Goal: Task Accomplishment & Management: Manage account settings

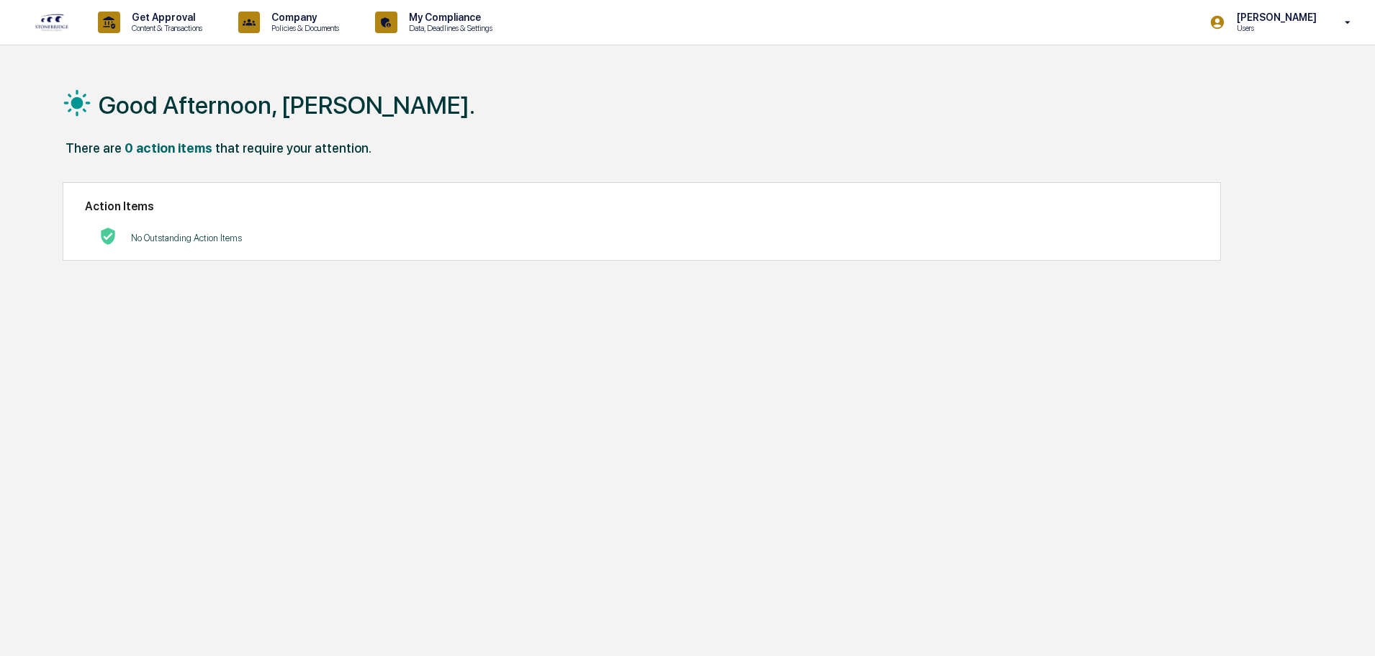
click at [234, 212] on h2 "Action Items" at bounding box center [642, 206] width 1114 height 14
click at [296, 19] on p "Company" at bounding box center [303, 18] width 86 height 12
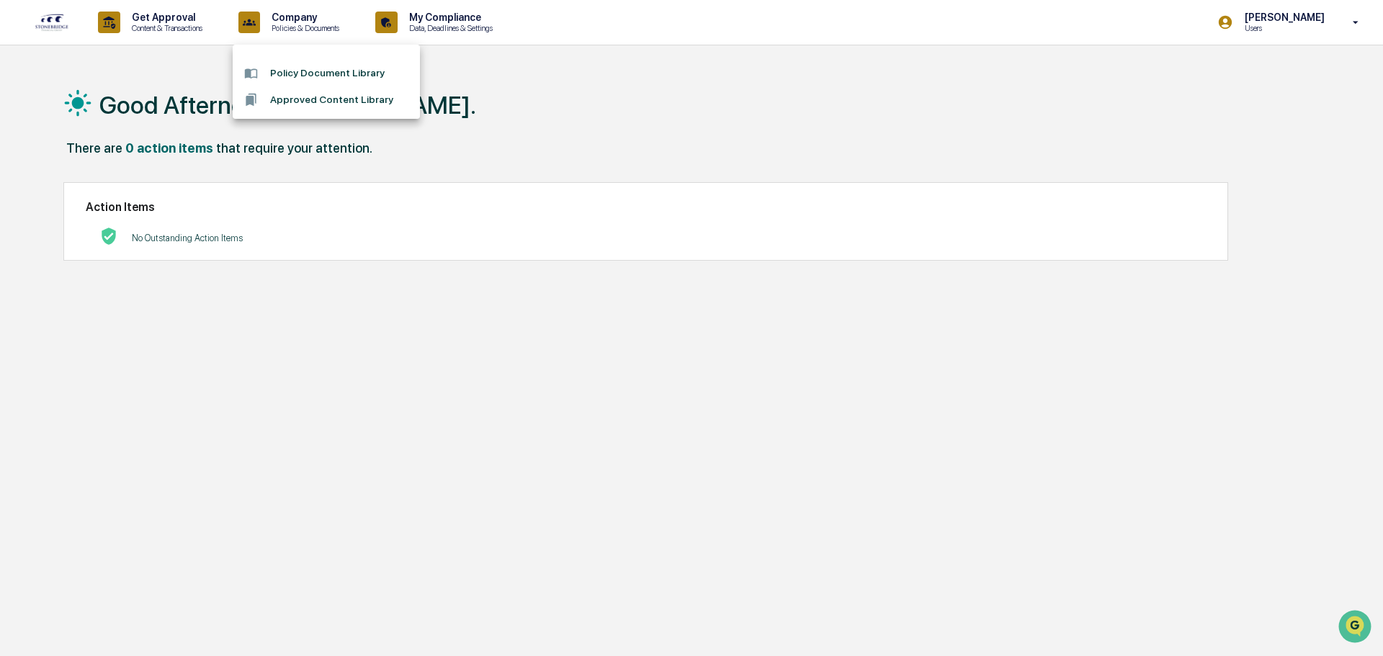
click at [160, 19] on div at bounding box center [691, 328] width 1383 height 656
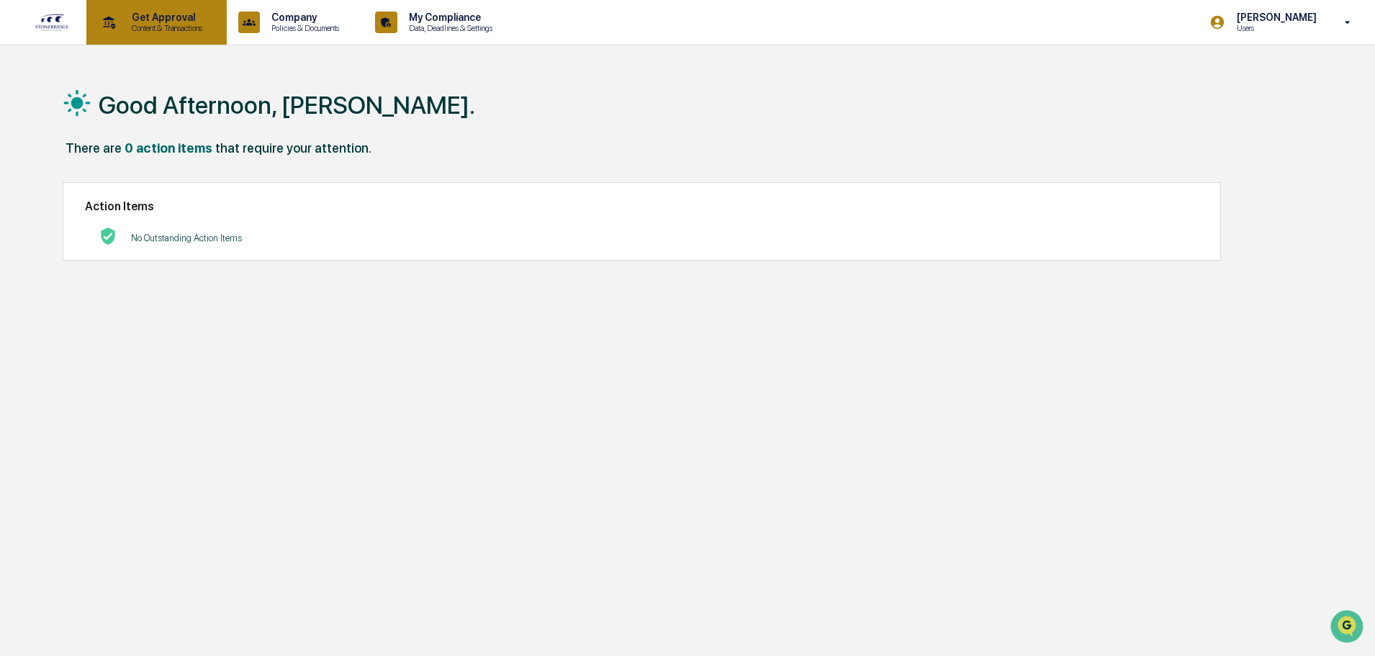
click at [125, 24] on p "Content & Transactions" at bounding box center [164, 28] width 89 height 10
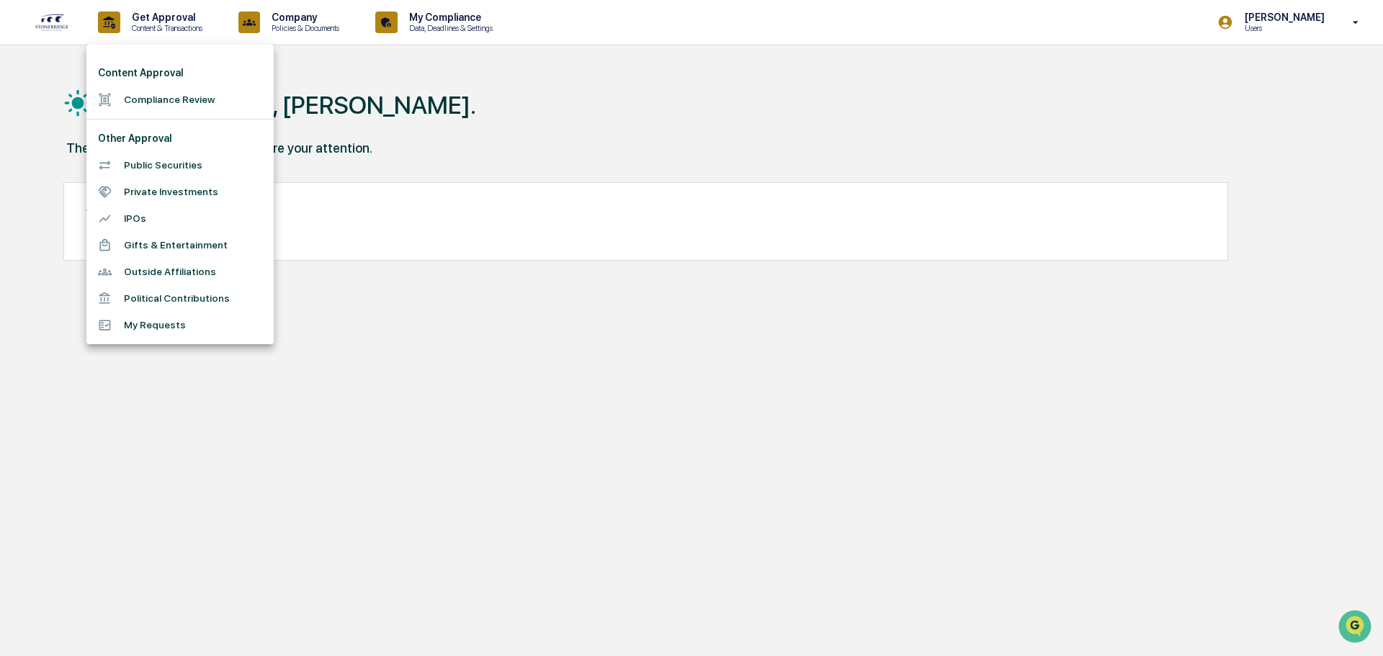
click at [169, 160] on li "Public Securities" at bounding box center [179, 165] width 187 height 27
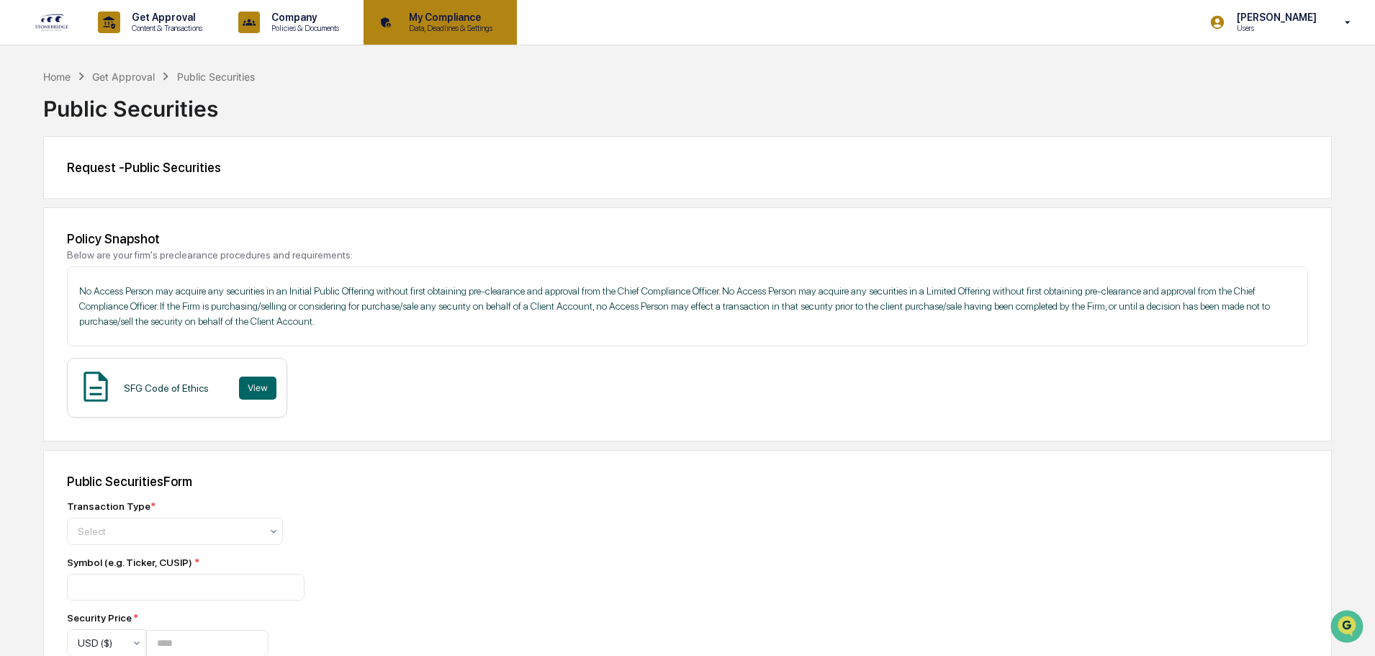
click at [461, 19] on p "My Compliance" at bounding box center [449, 18] width 102 height 12
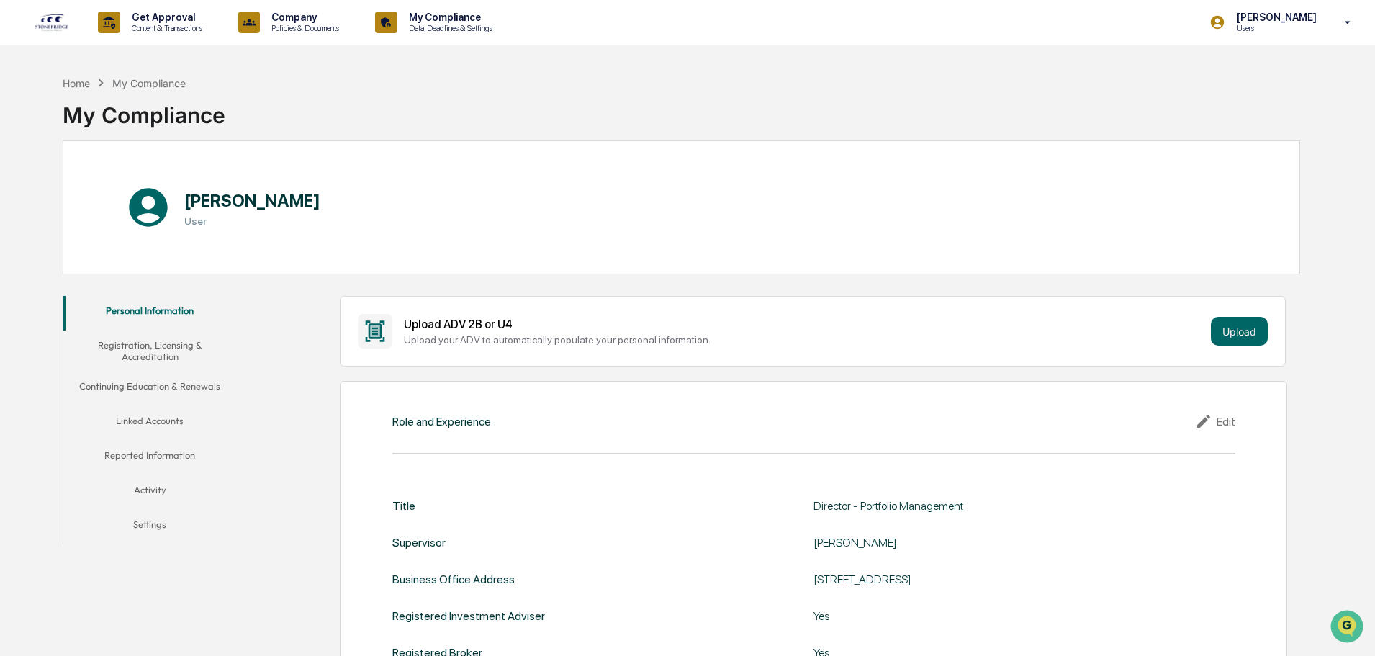
click at [160, 418] on button "Linked Accounts" at bounding box center [149, 423] width 173 height 35
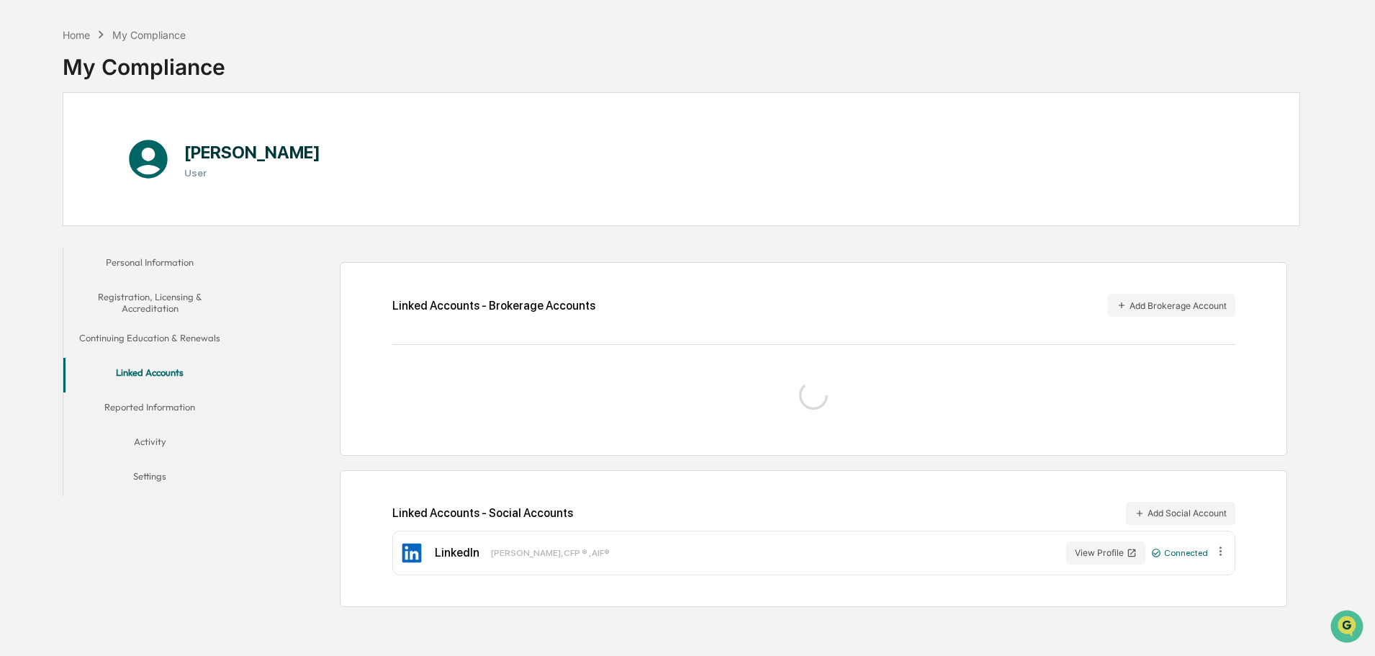
scroll to position [68, 0]
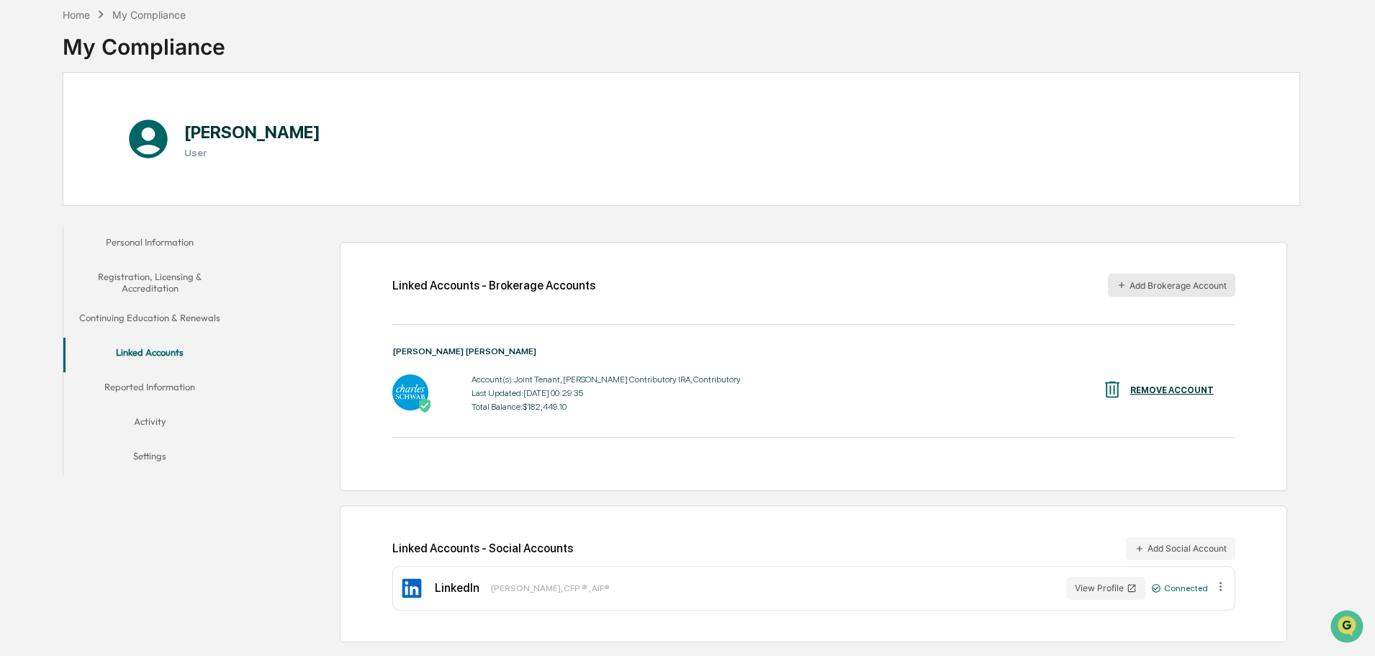
click at [1175, 285] on button "Add Brokerage Account" at bounding box center [1171, 285] width 127 height 23
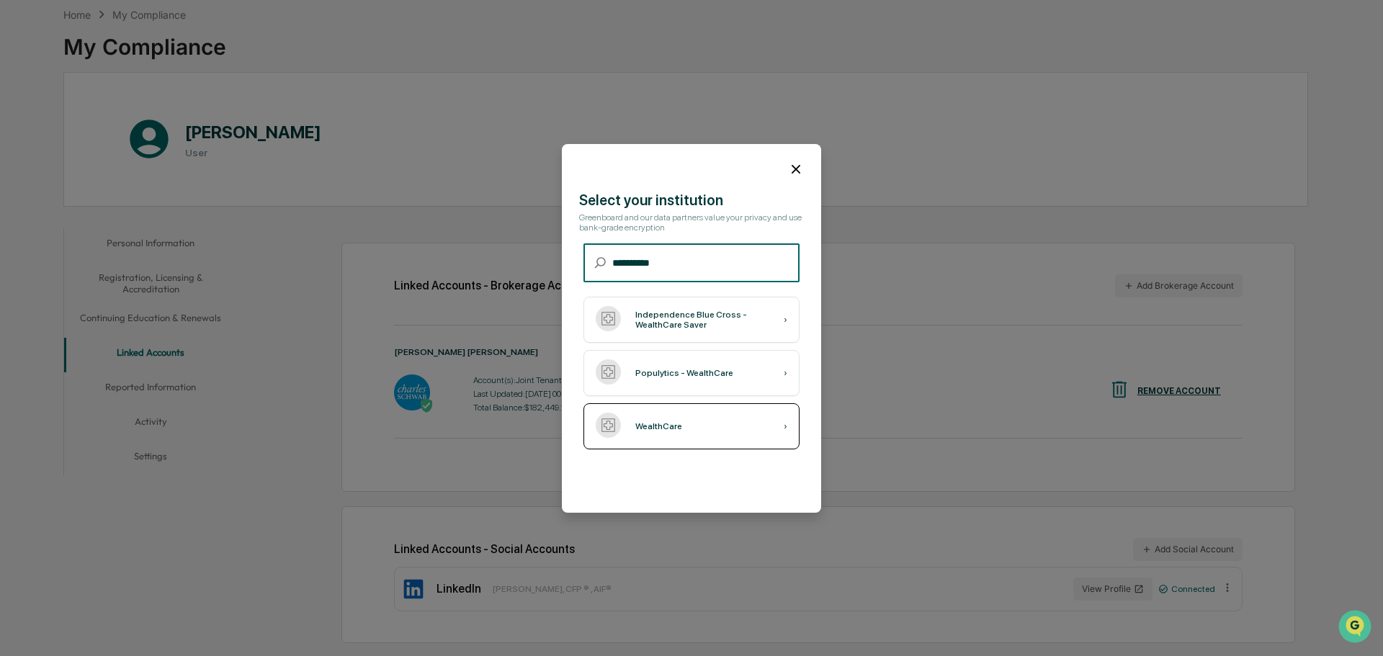
type input "**********"
click at [693, 431] on div "WealthCare ›" at bounding box center [691, 426] width 216 height 46
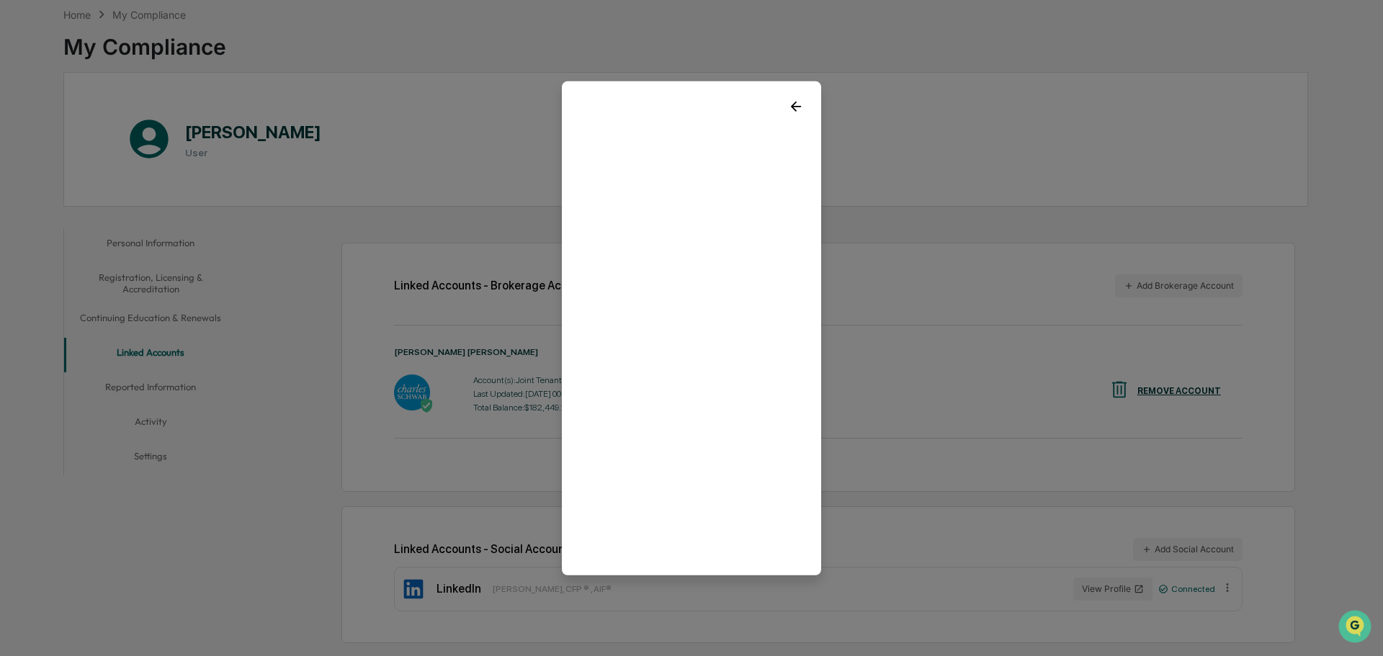
click at [791, 112] on icon at bounding box center [796, 106] width 16 height 16
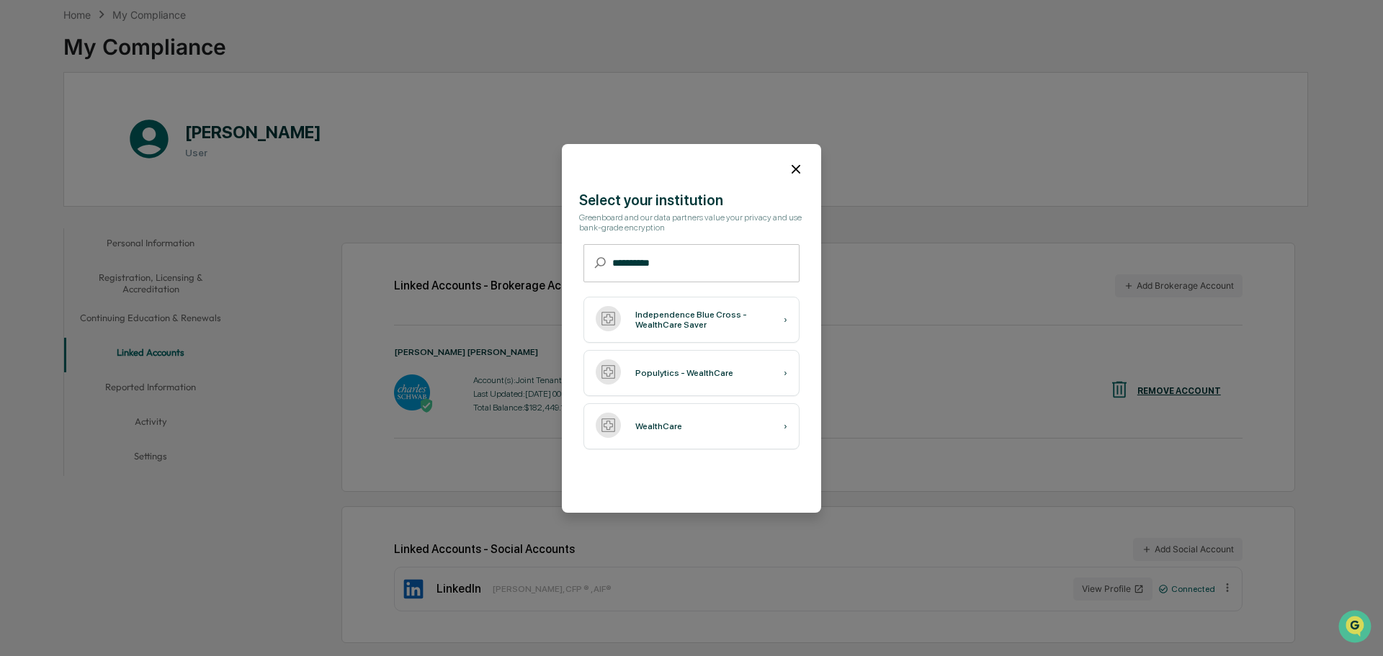
click at [796, 163] on icon at bounding box center [796, 169] width 16 height 16
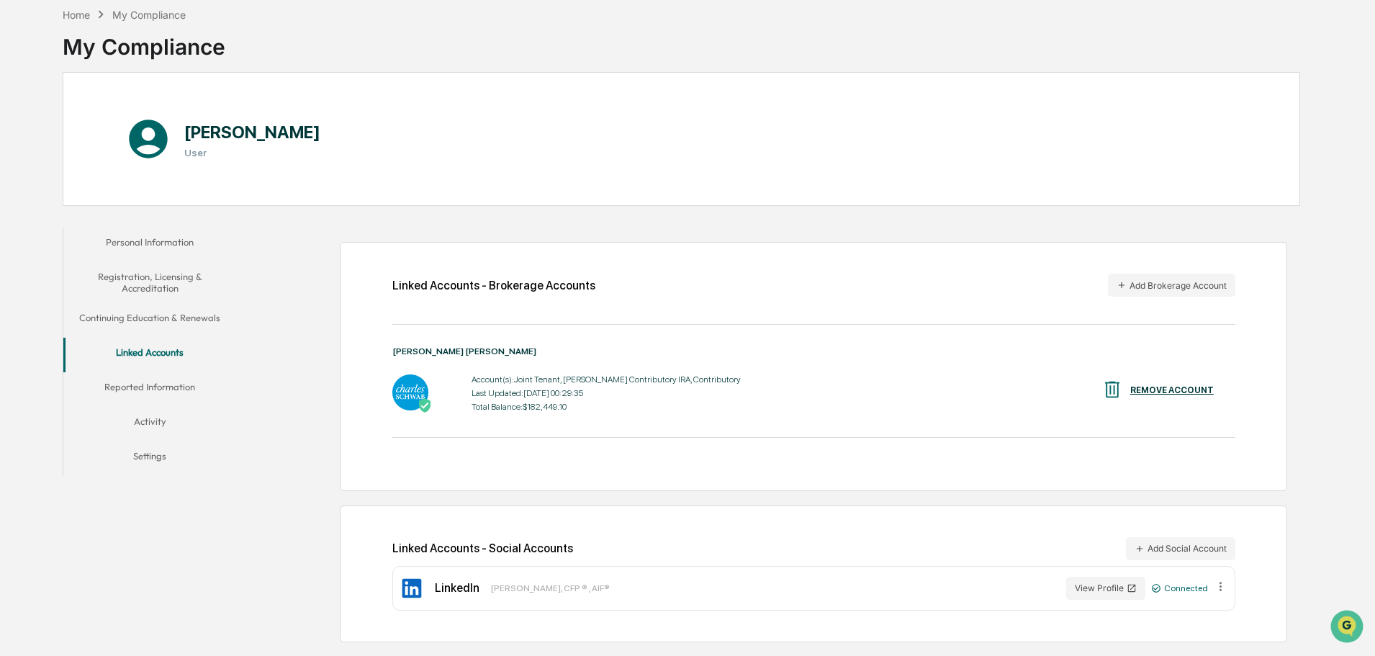
click at [158, 384] on button "Reported Information" at bounding box center [149, 389] width 173 height 35
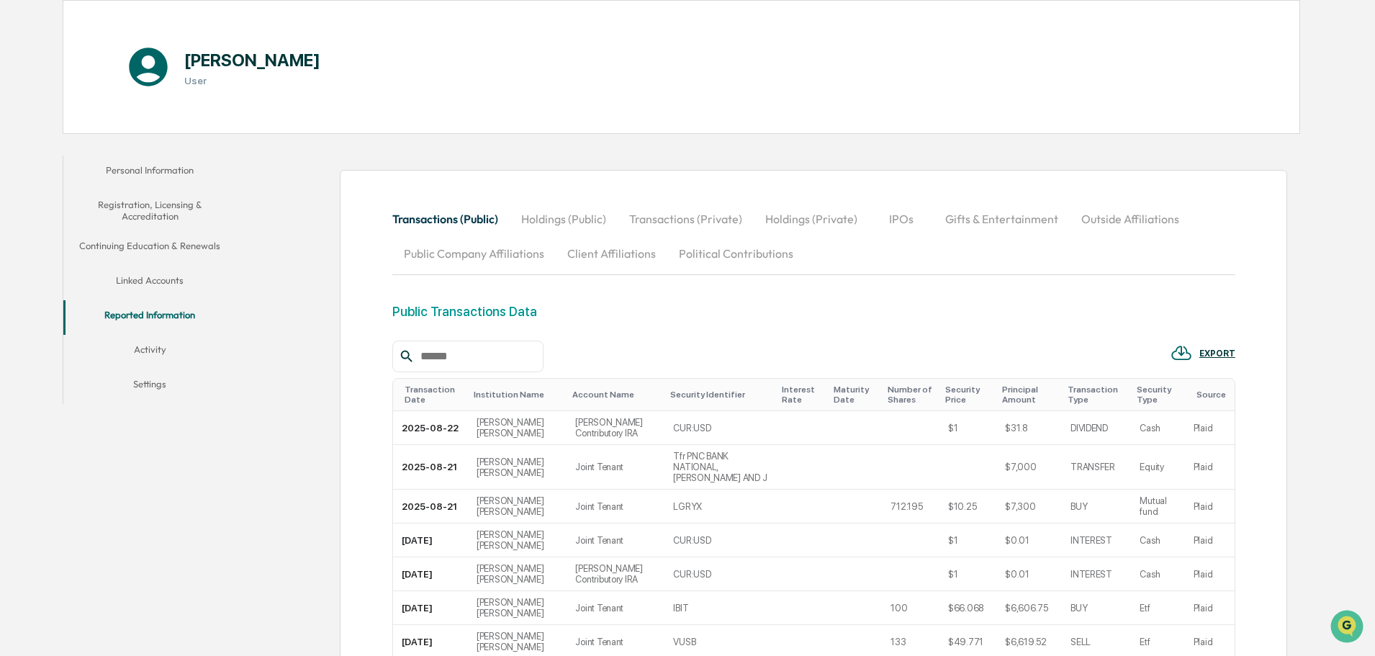
scroll to position [212, 0]
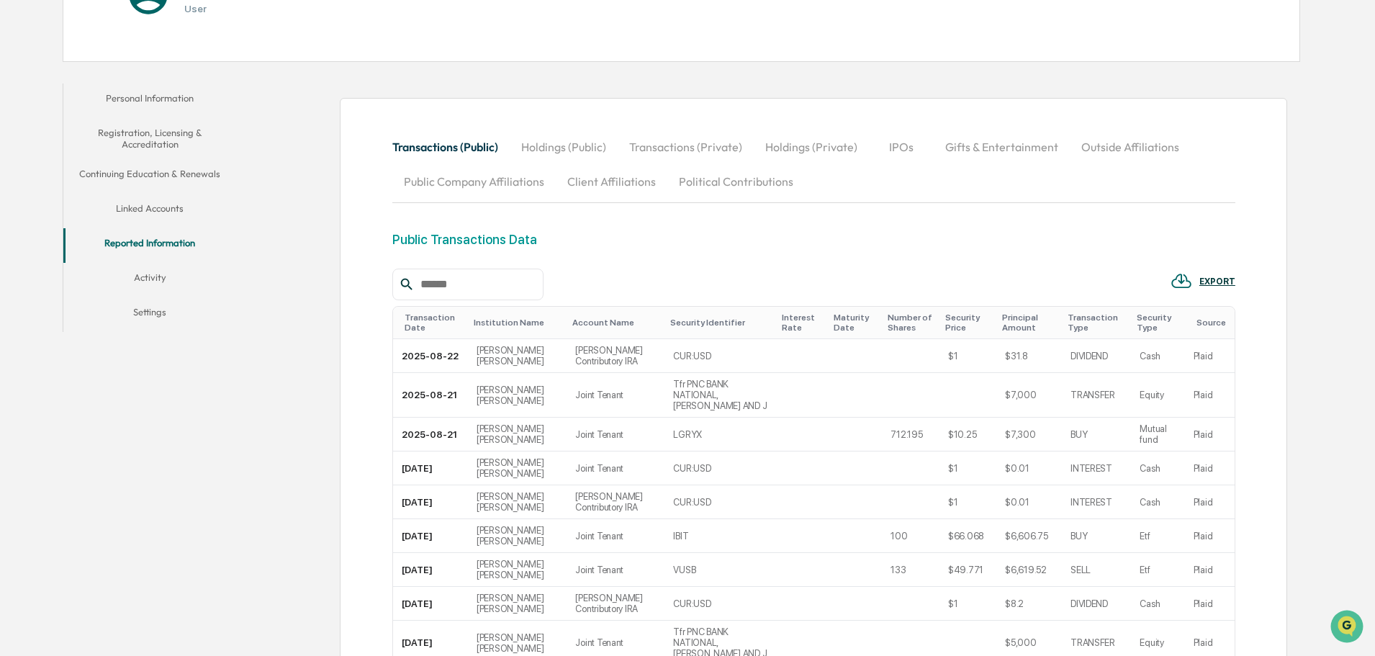
click at [576, 145] on button "Holdings (Public)" at bounding box center [564, 147] width 108 height 35
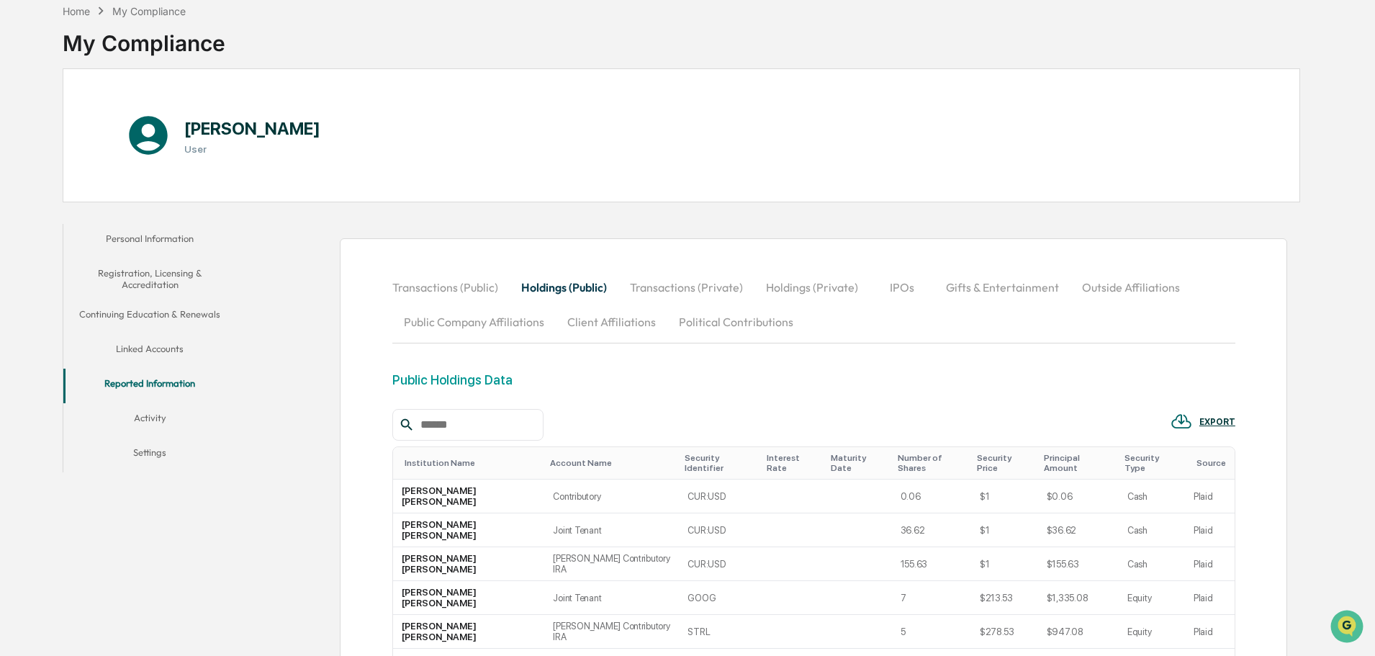
scroll to position [0, 0]
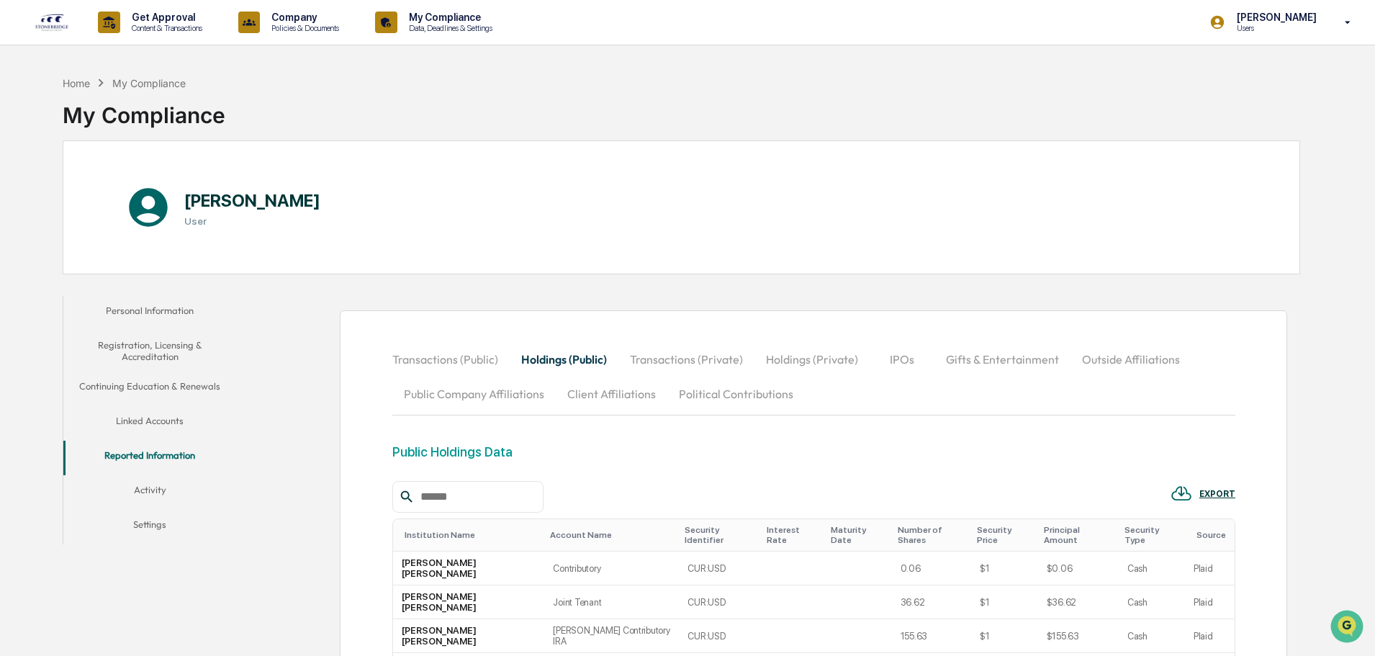
click at [437, 354] on button "Transactions (Public)" at bounding box center [450, 359] width 117 height 35
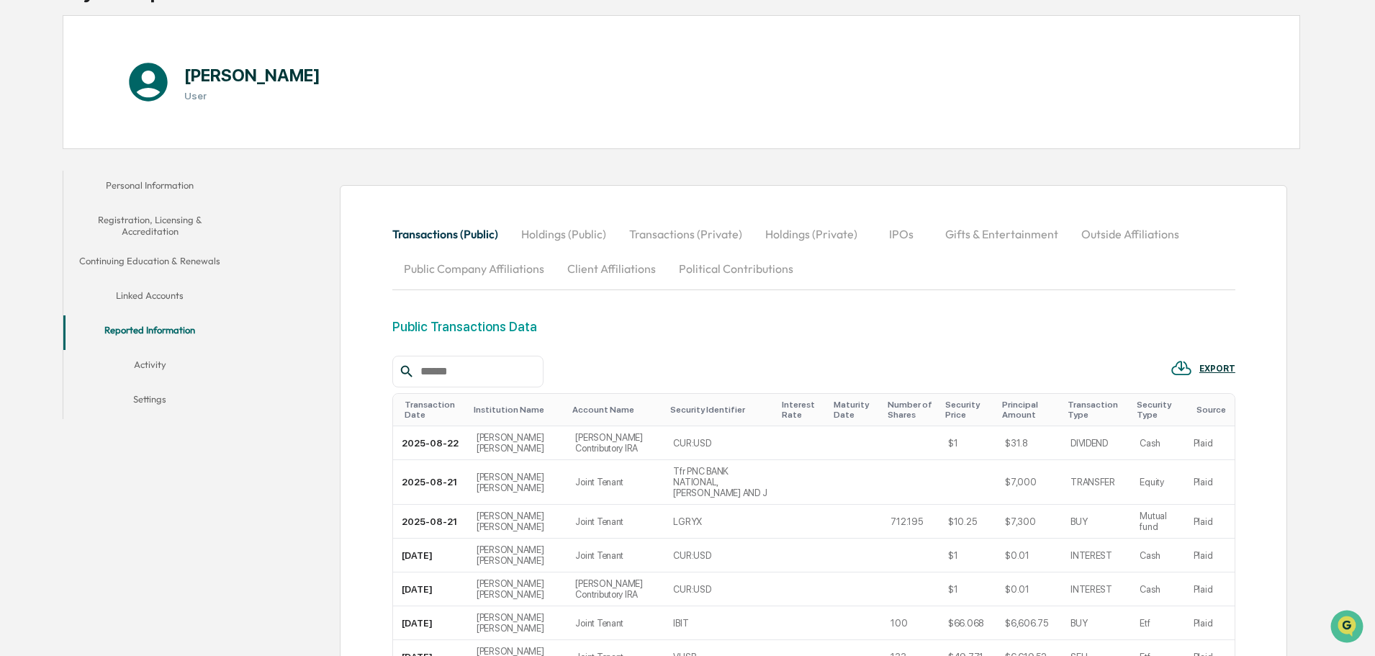
scroll to position [144, 0]
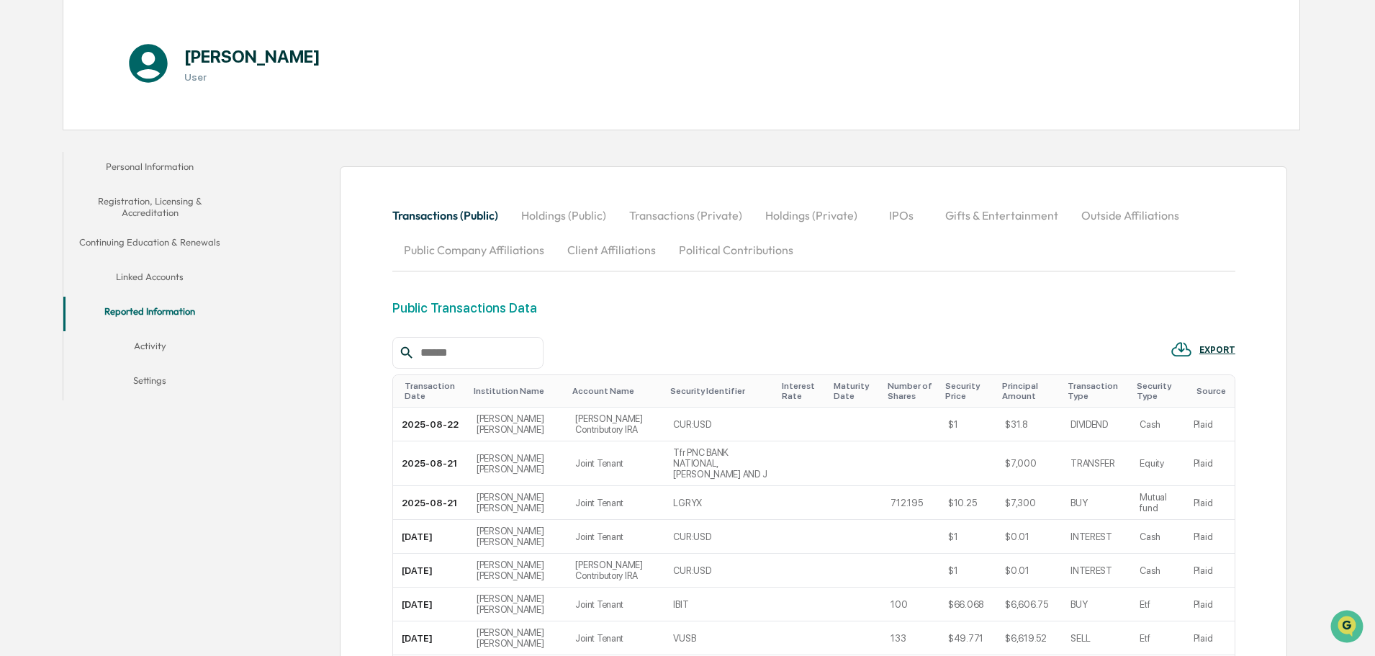
click at [156, 276] on button "Linked Accounts" at bounding box center [149, 279] width 173 height 35
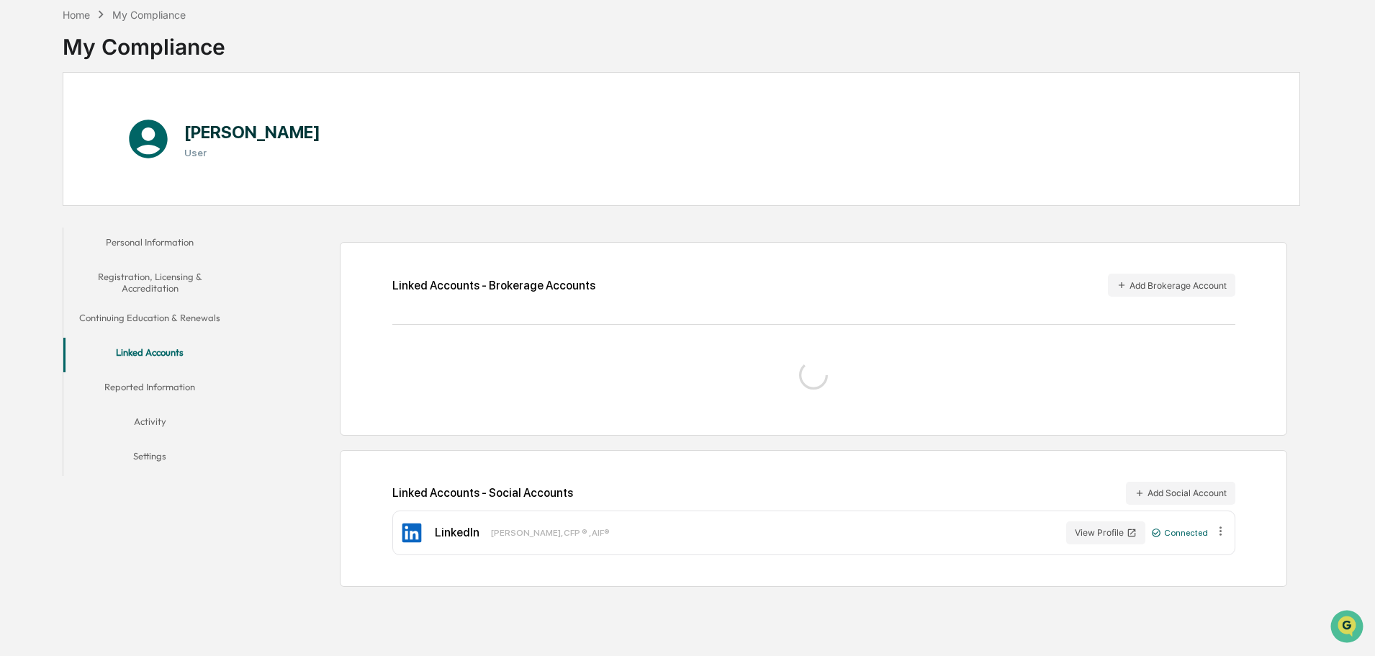
scroll to position [144, 0]
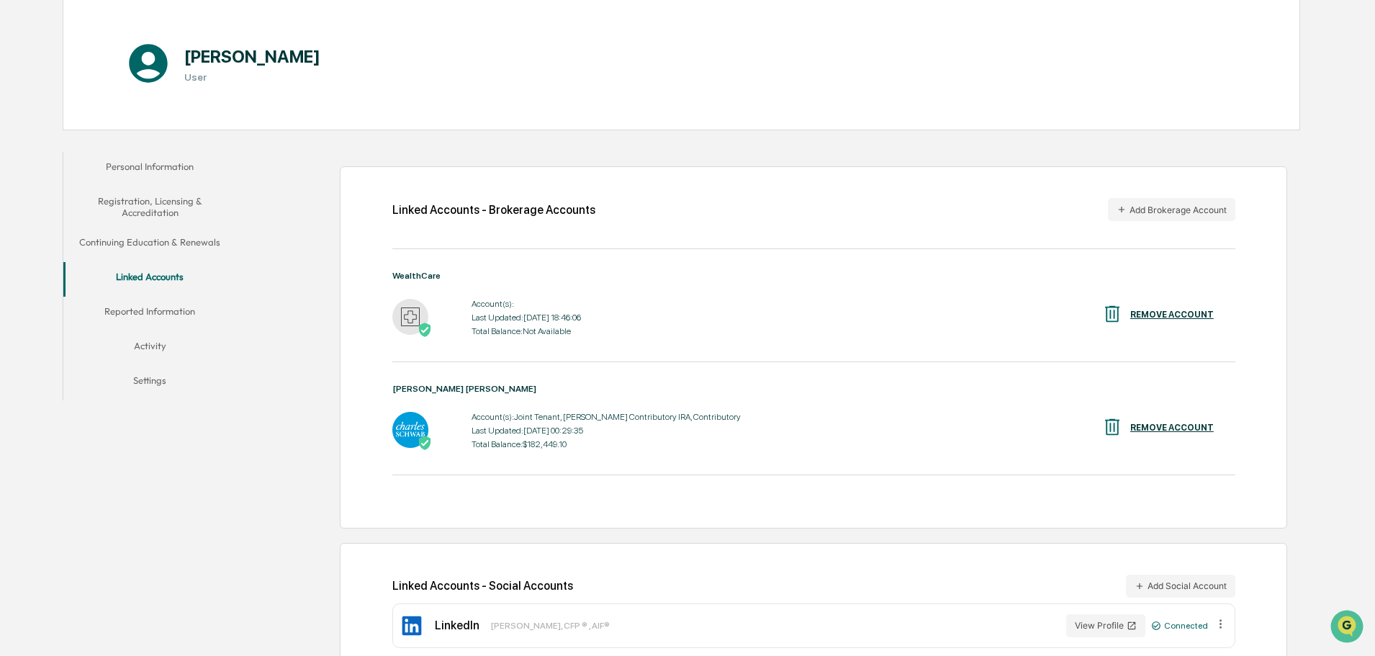
click at [1177, 318] on div "REMOVE ACCOUNT" at bounding box center [1173, 315] width 84 height 10
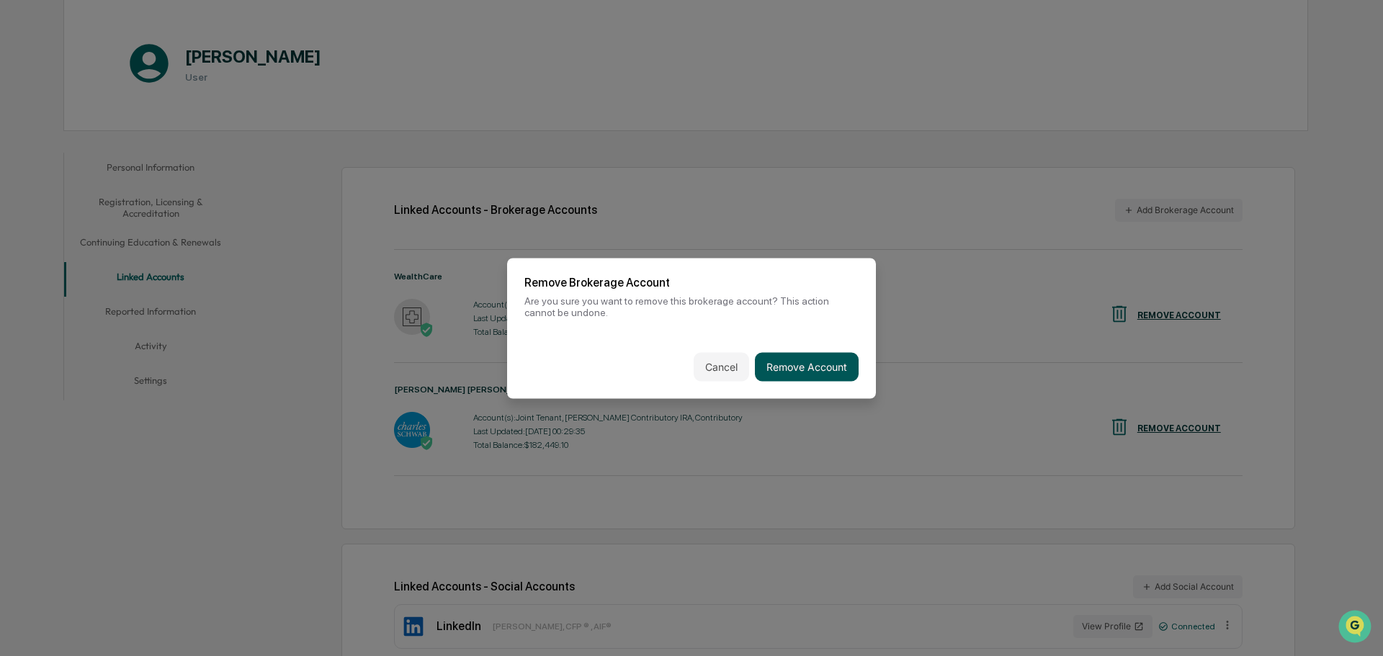
click at [830, 371] on button "Remove Account" at bounding box center [807, 366] width 104 height 29
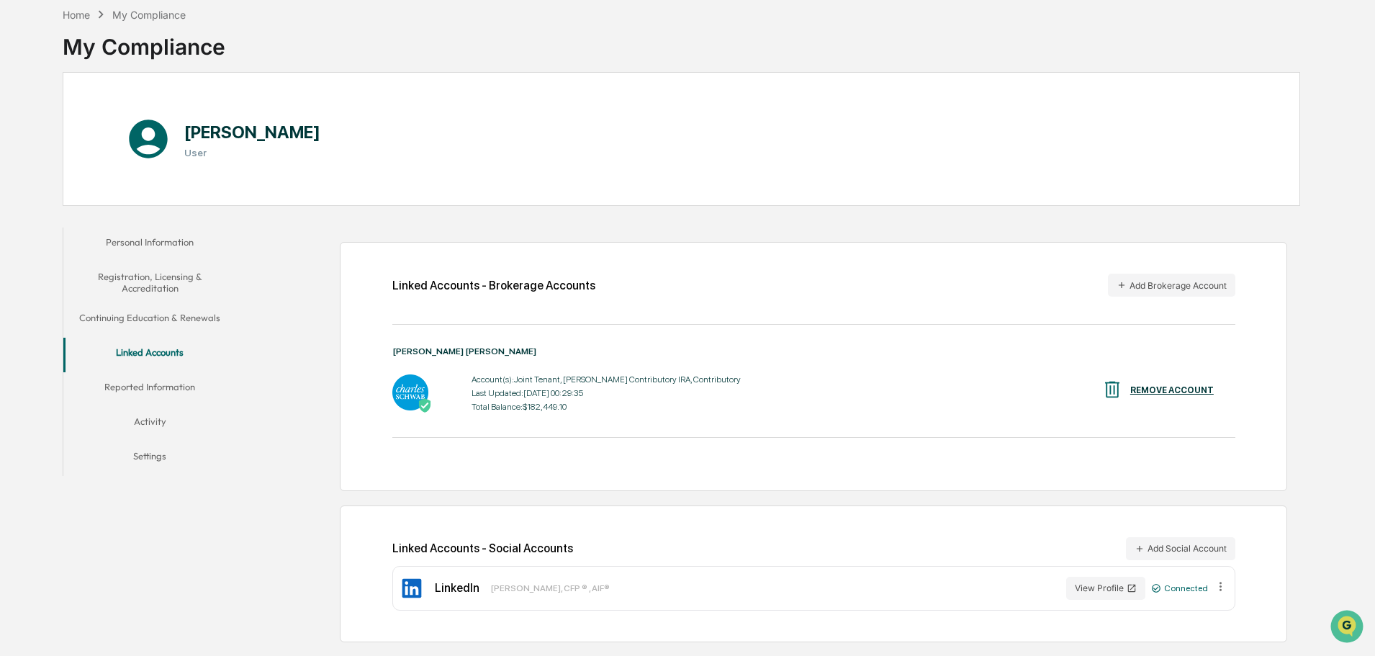
scroll to position [68, 0]
click at [1153, 284] on button "Add Brokerage Account" at bounding box center [1171, 285] width 127 height 23
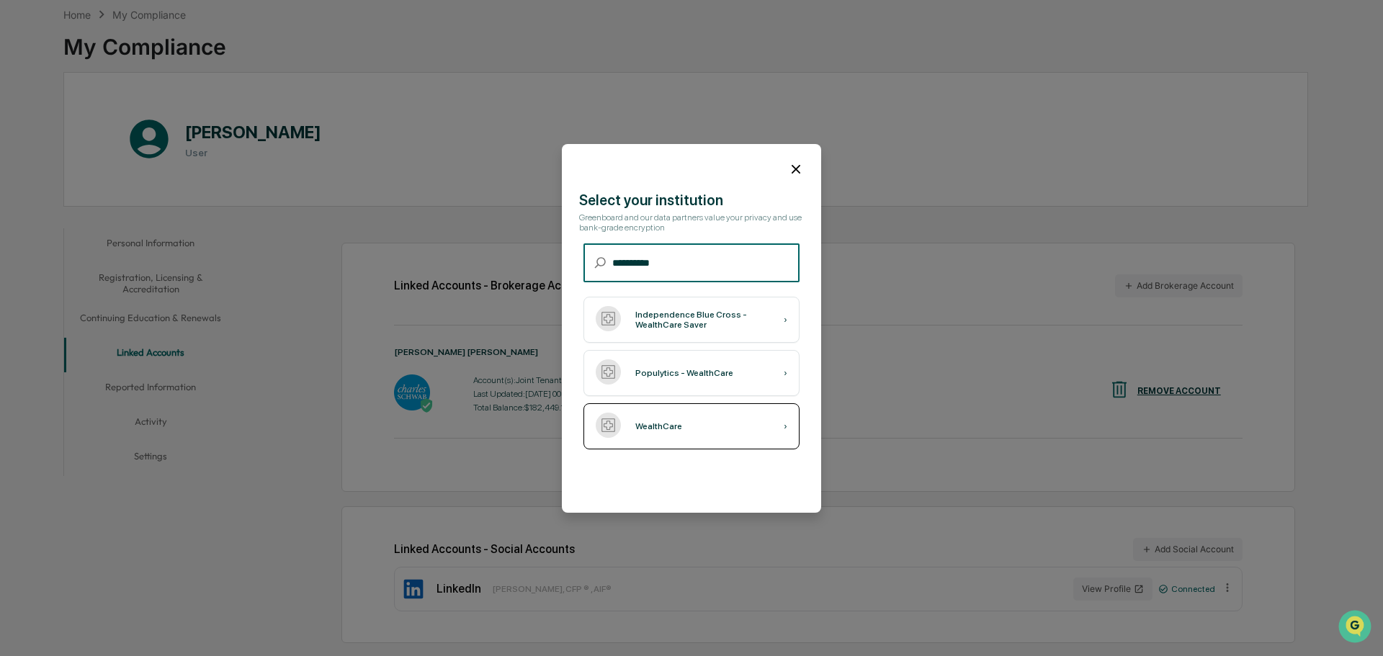
type input "**********"
click at [690, 433] on div "WealthCare ›" at bounding box center [691, 426] width 216 height 46
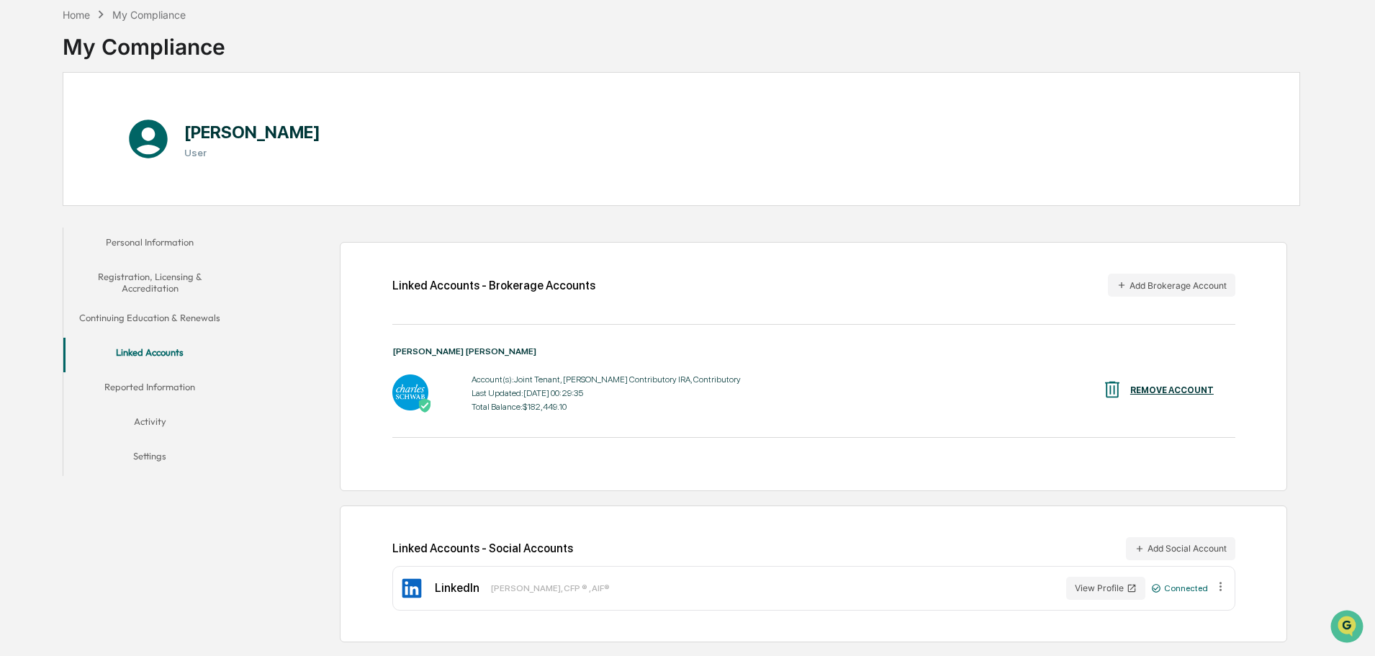
click at [152, 386] on button "Reported Information" at bounding box center [149, 389] width 173 height 35
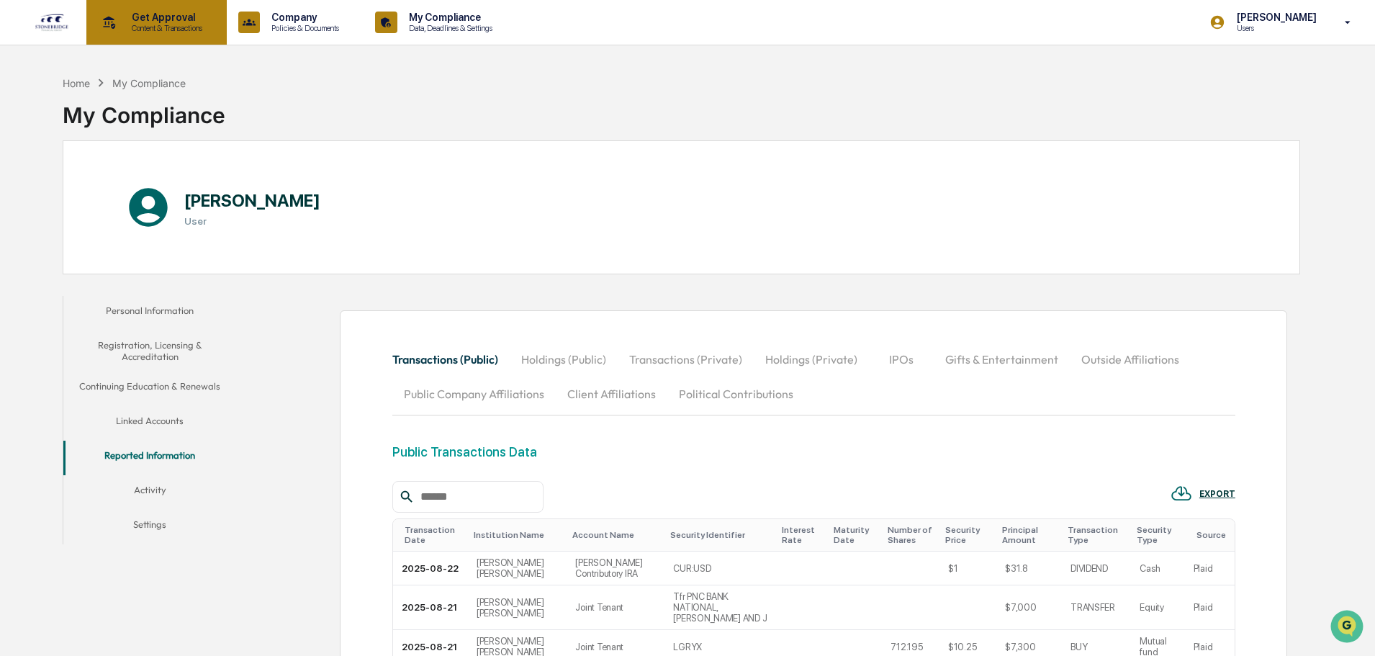
click at [163, 23] on p "Content & Transactions" at bounding box center [164, 28] width 89 height 10
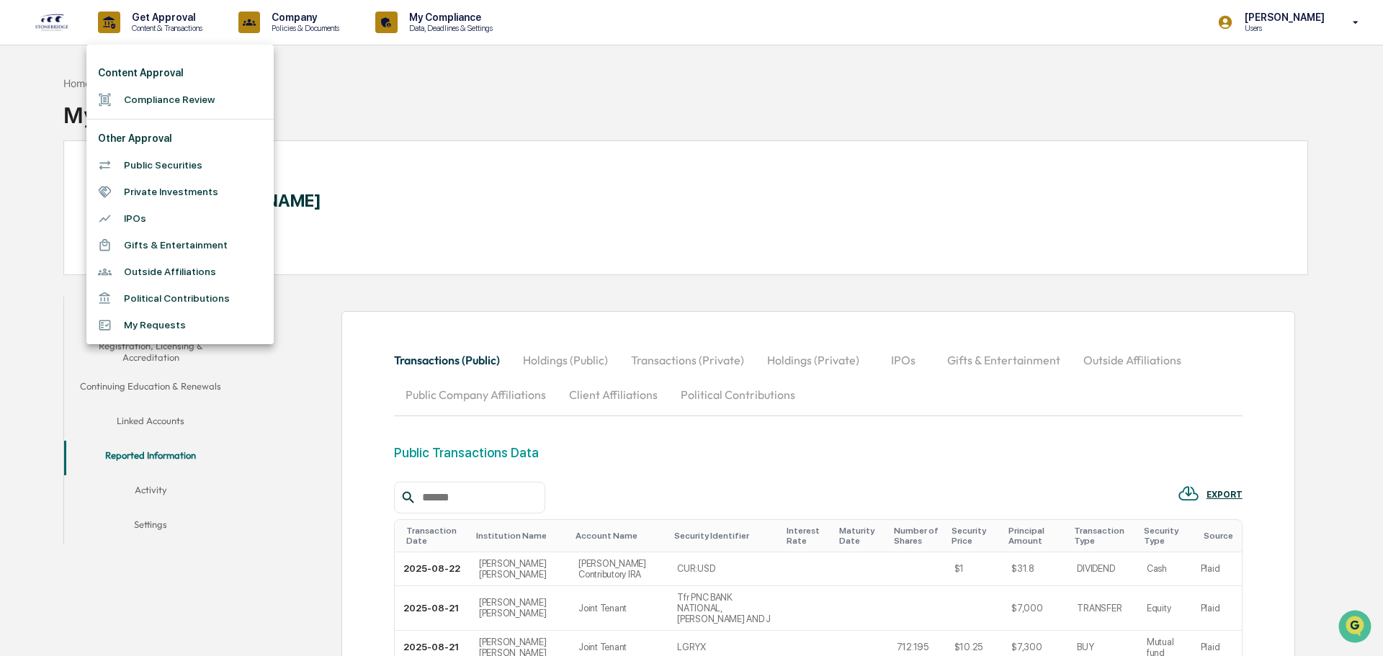
click at [152, 166] on li "Public Securities" at bounding box center [179, 165] width 187 height 27
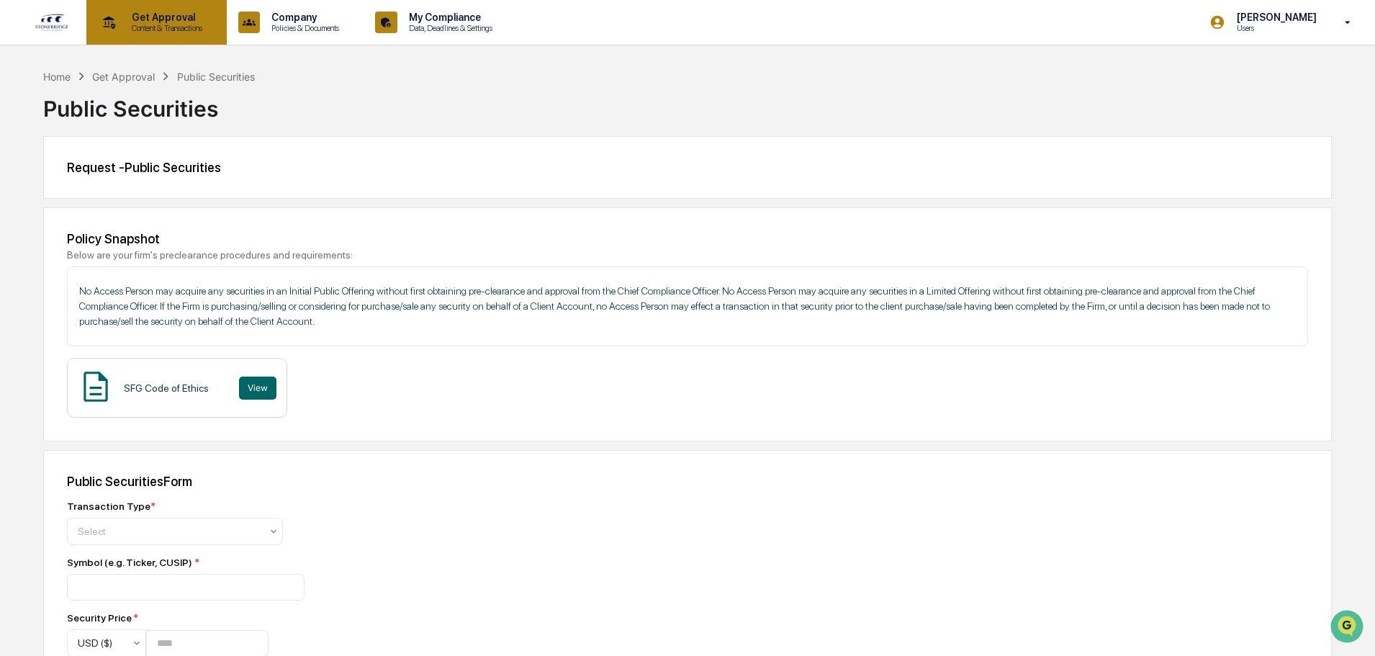
click at [154, 15] on p "Get Approval" at bounding box center [164, 18] width 89 height 12
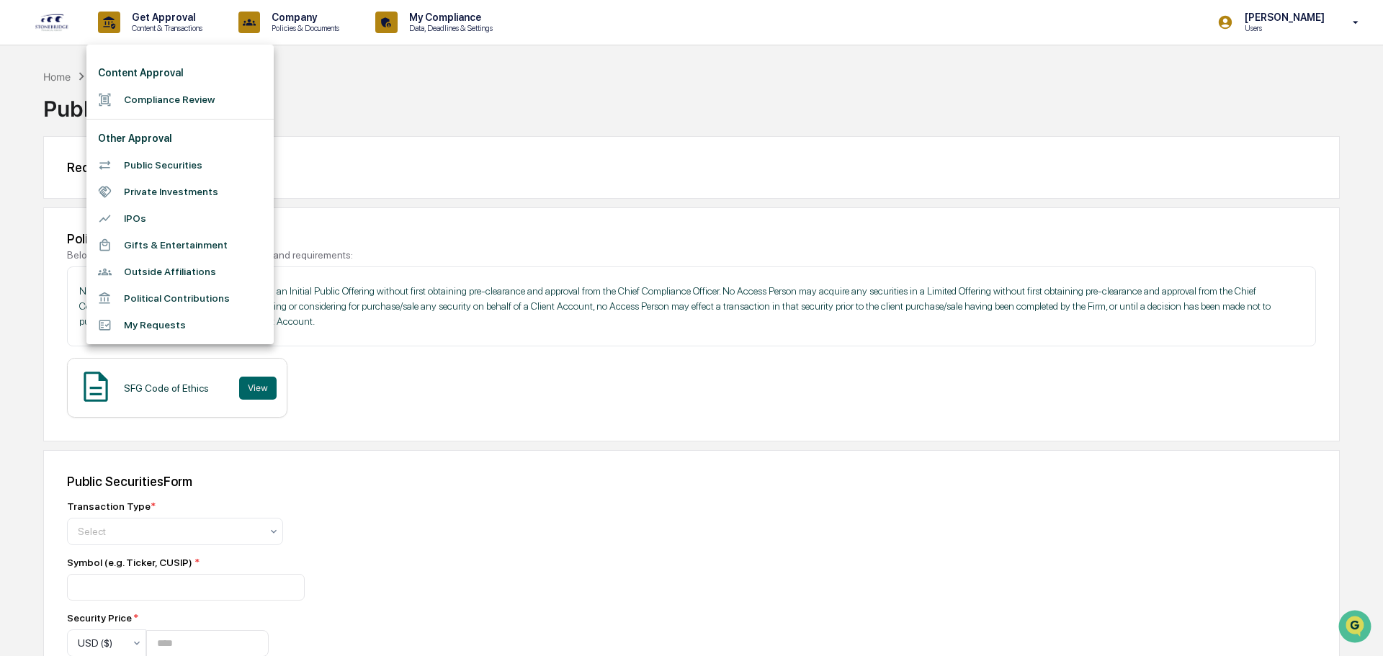
click at [505, 132] on div at bounding box center [691, 328] width 1383 height 656
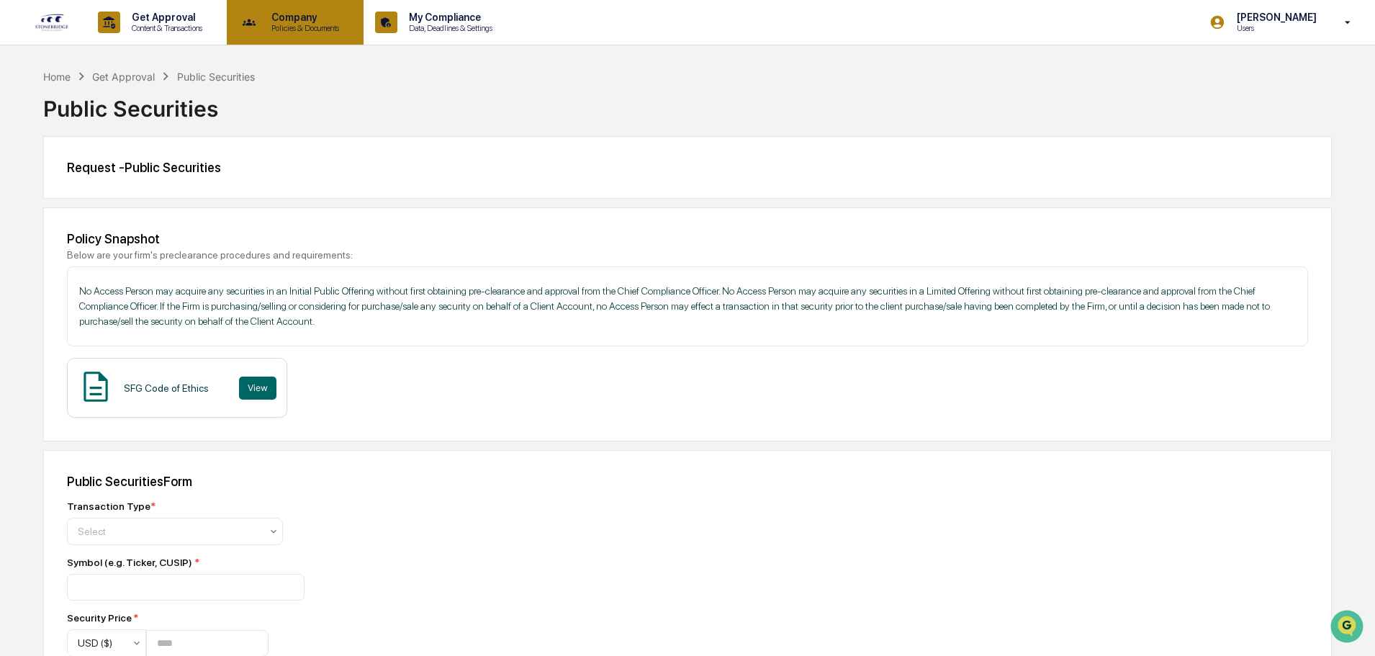
click at [313, 26] on p "Policies & Documents" at bounding box center [303, 28] width 86 height 10
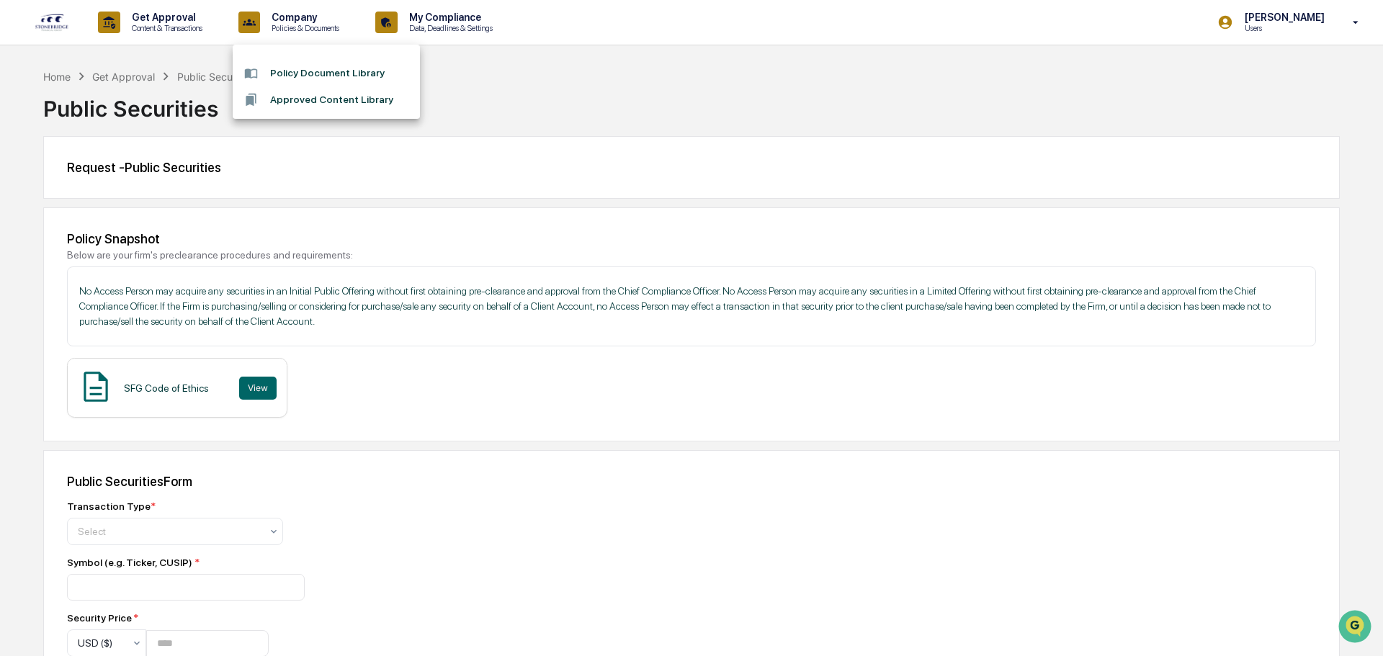
click at [178, 29] on div at bounding box center [691, 328] width 1383 height 656
click at [173, 24] on p "Content & Transactions" at bounding box center [164, 28] width 89 height 10
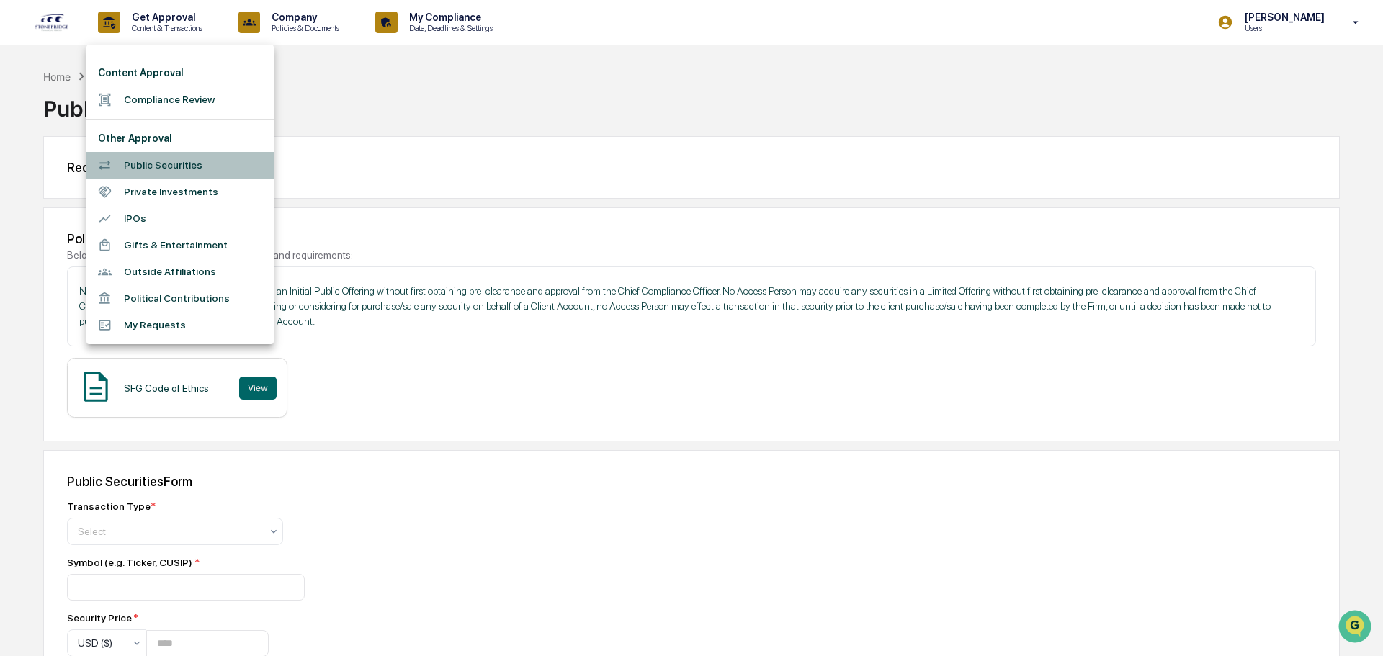
click at [166, 161] on li "Public Securities" at bounding box center [179, 165] width 187 height 27
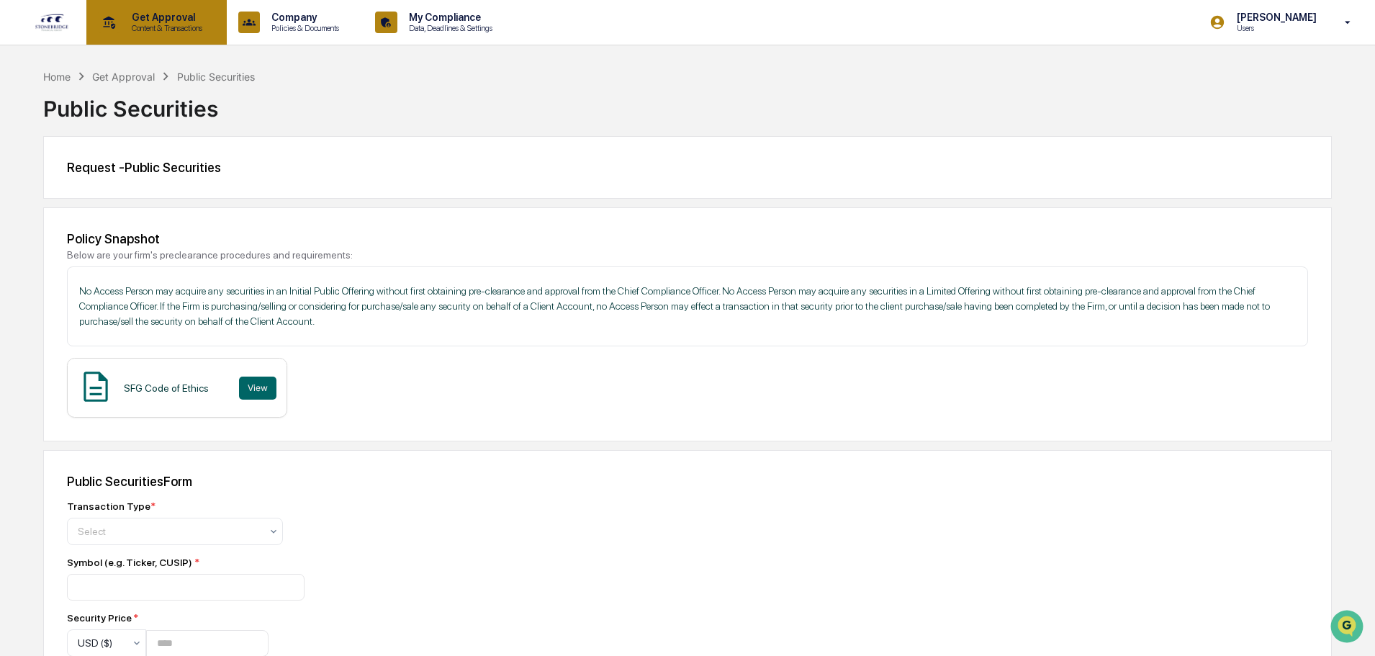
click at [127, 17] on p "Get Approval" at bounding box center [164, 18] width 89 height 12
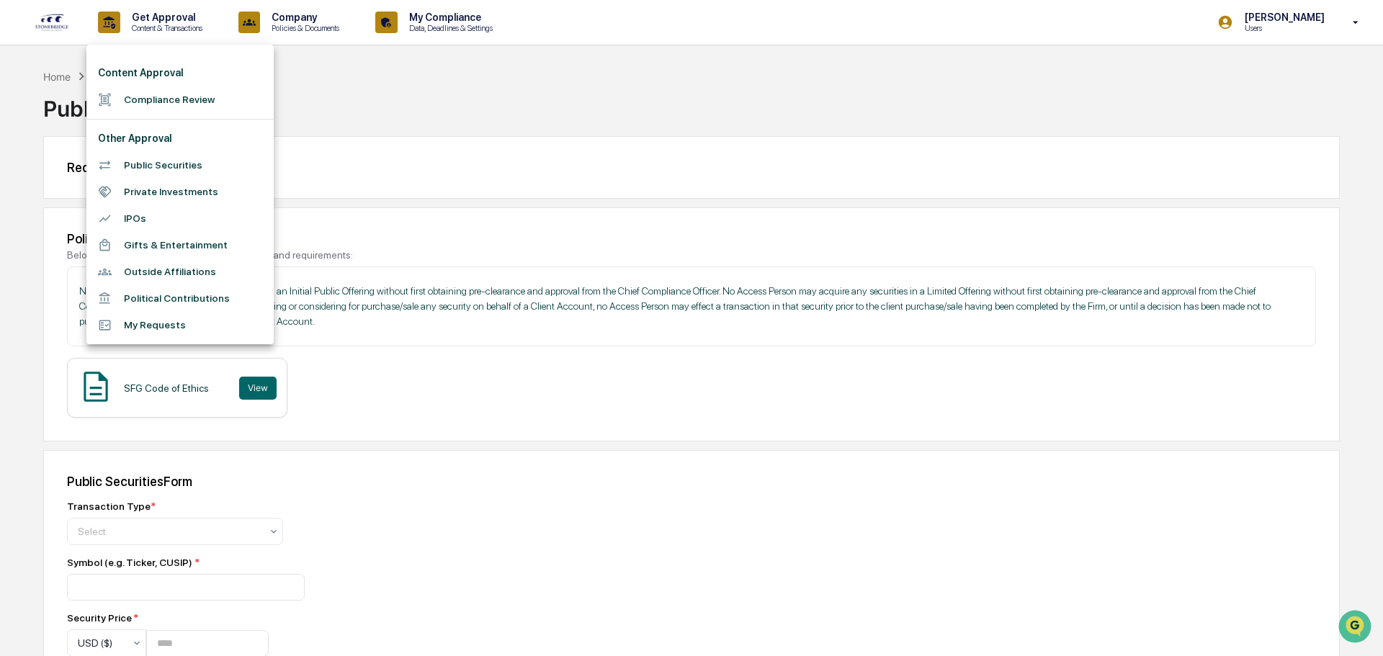
click at [332, 29] on div at bounding box center [691, 328] width 1383 height 656
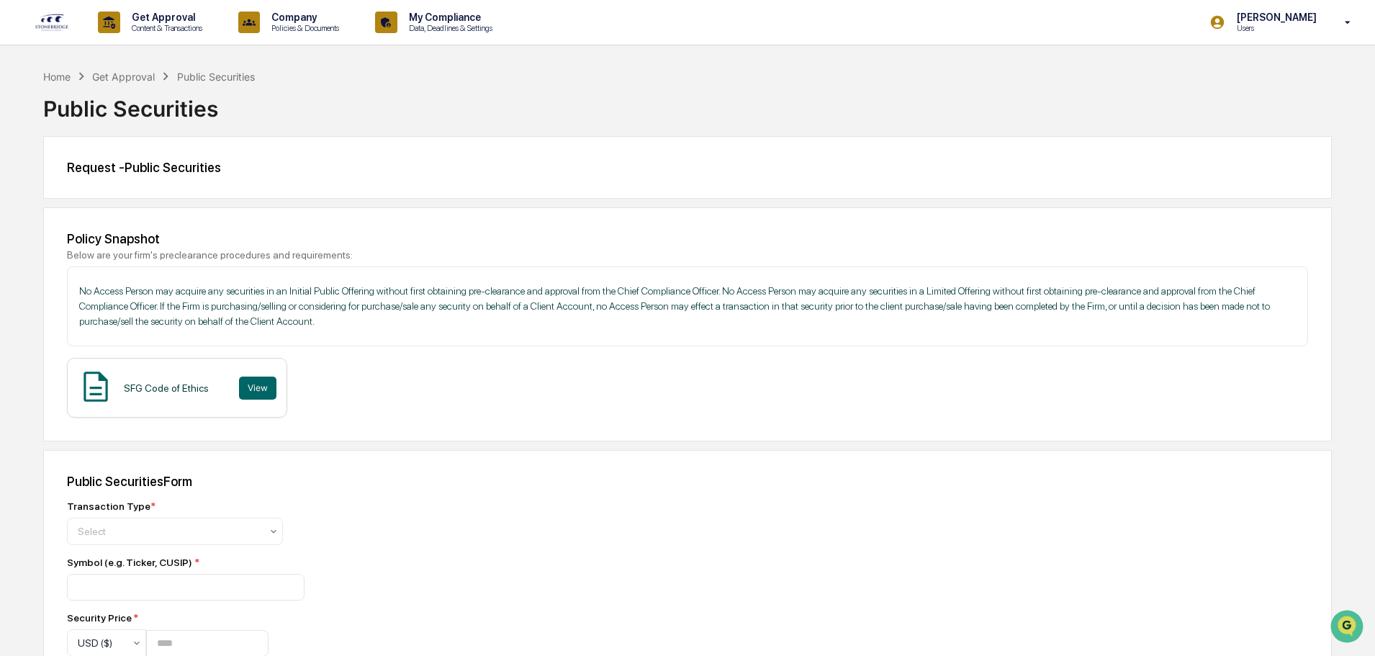
click at [315, 22] on p "Company" at bounding box center [303, 18] width 86 height 12
drag, startPoint x: 395, startPoint y: 13, endPoint x: 422, endPoint y: 19, distance: 28.1
click at [413, 17] on div at bounding box center [691, 328] width 1383 height 656
click at [439, 26] on p "Data, Deadlines & Settings" at bounding box center [449, 28] width 102 height 10
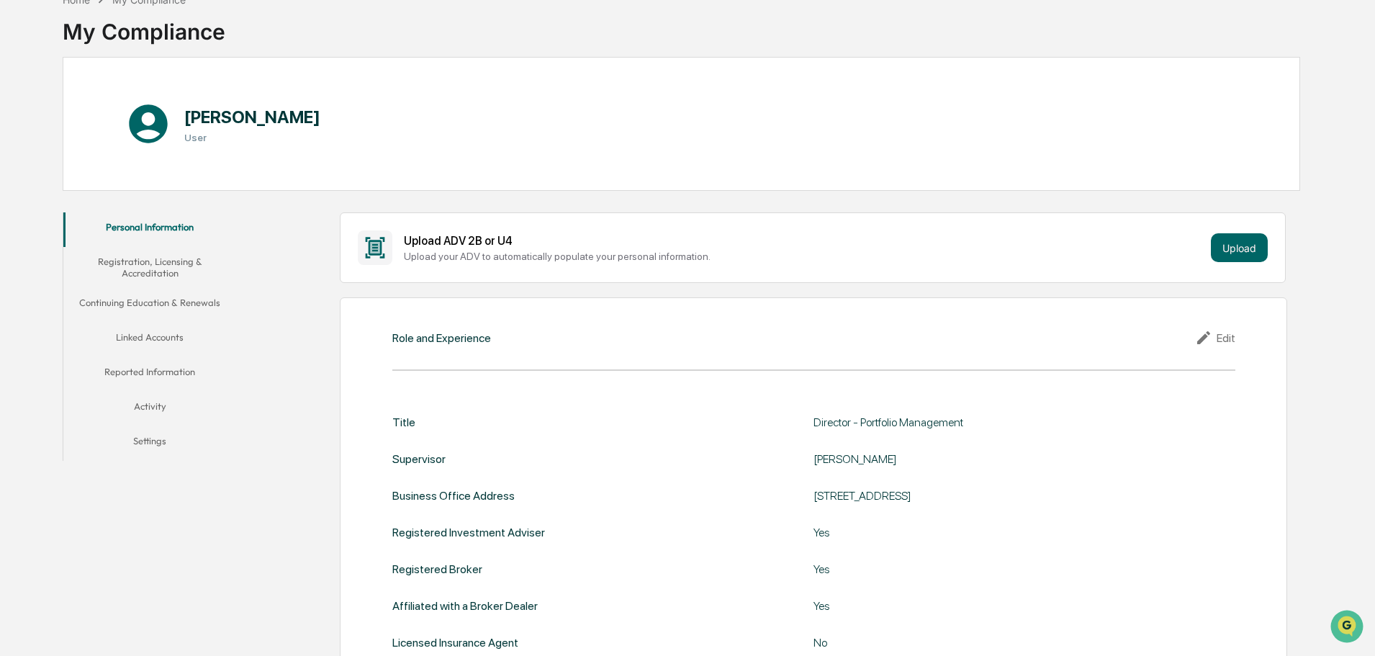
scroll to position [216, 0]
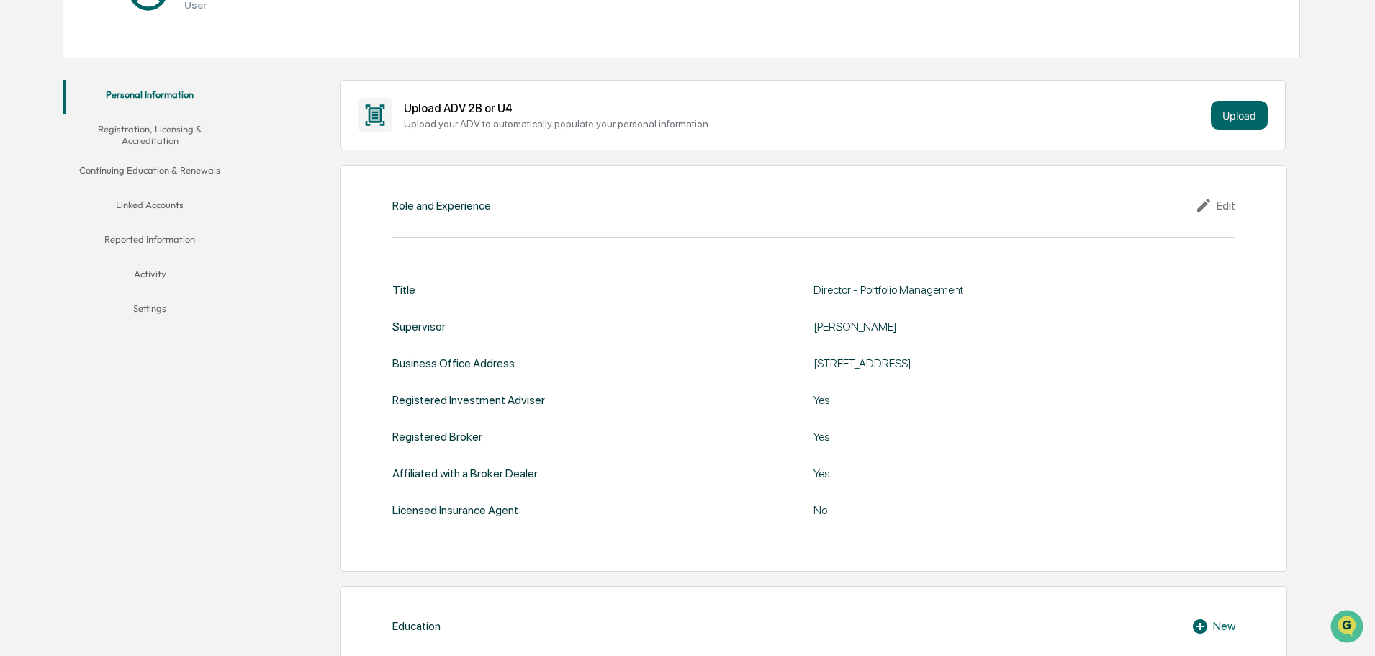
click at [167, 197] on button "Linked Accounts" at bounding box center [149, 207] width 173 height 35
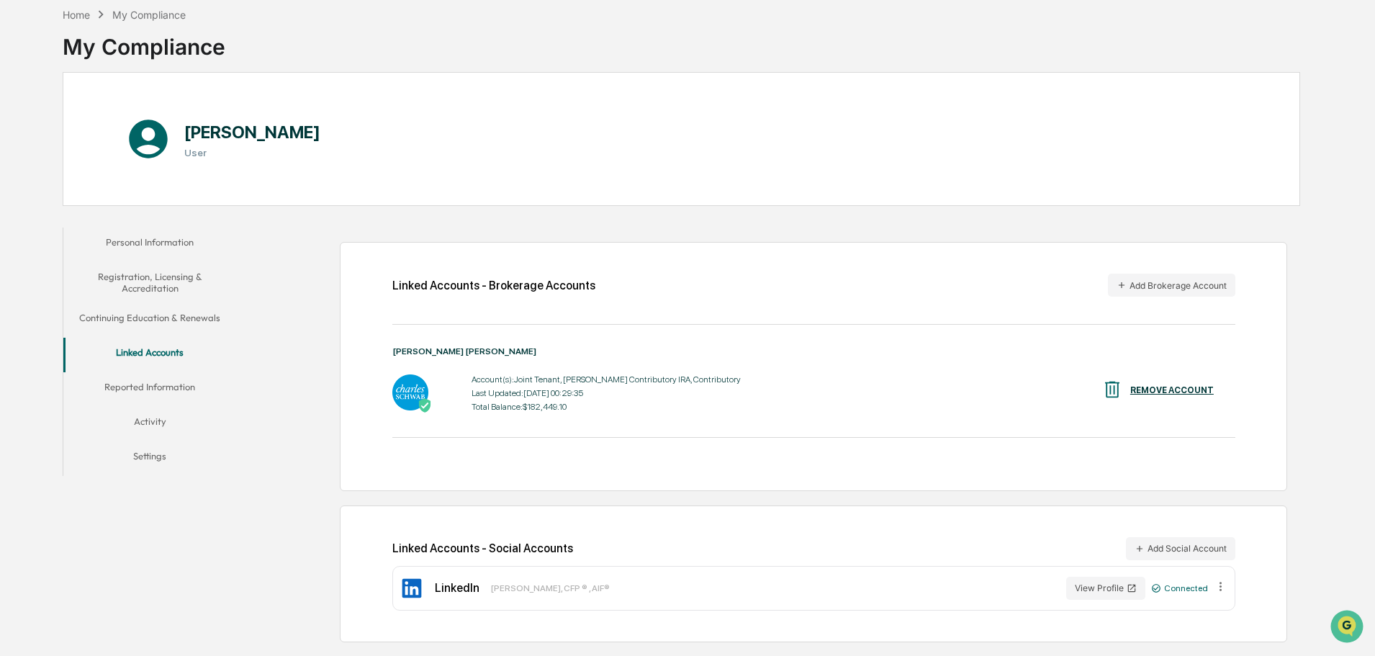
click at [1180, 299] on div "Linked Accounts - Brokerage Accounts Add Brokerage Account [PERSON_NAME] [PERSO…" at bounding box center [814, 366] width 948 height 249
click at [1177, 283] on button "Add Brokerage Account" at bounding box center [1171, 285] width 127 height 23
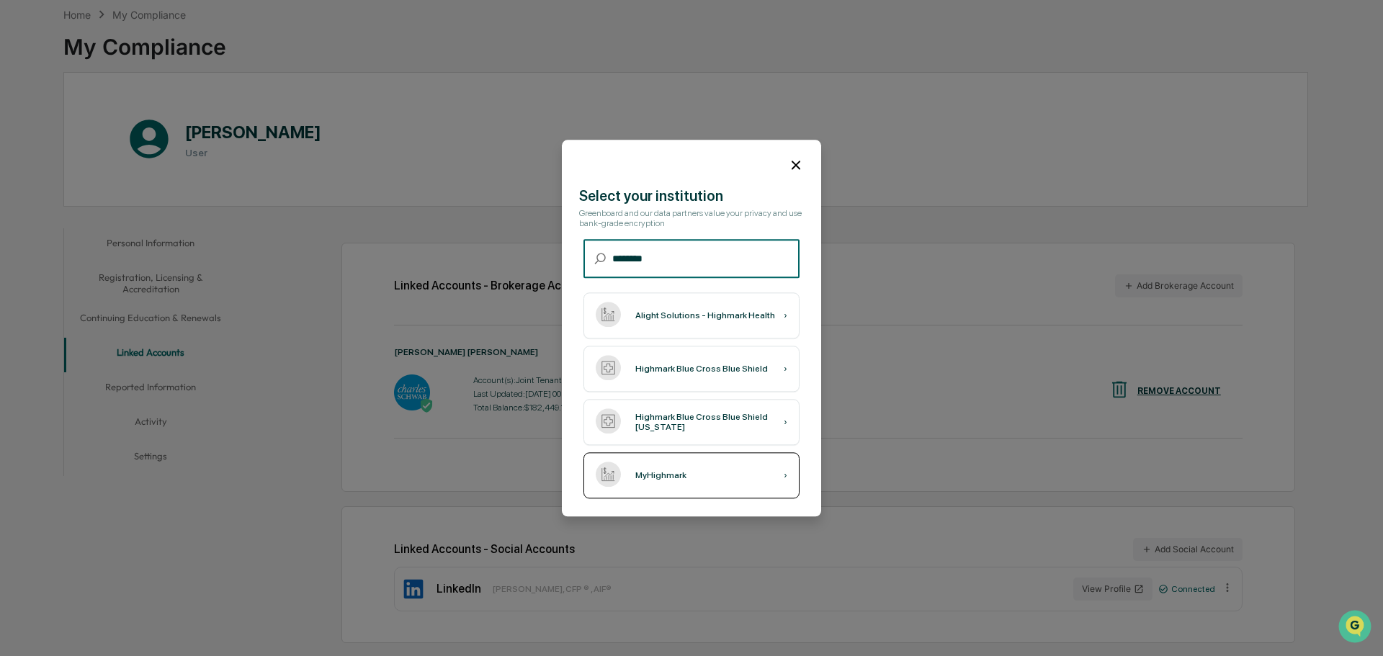
type input "********"
click at [702, 480] on div "MyHighmark ›" at bounding box center [691, 475] width 216 height 46
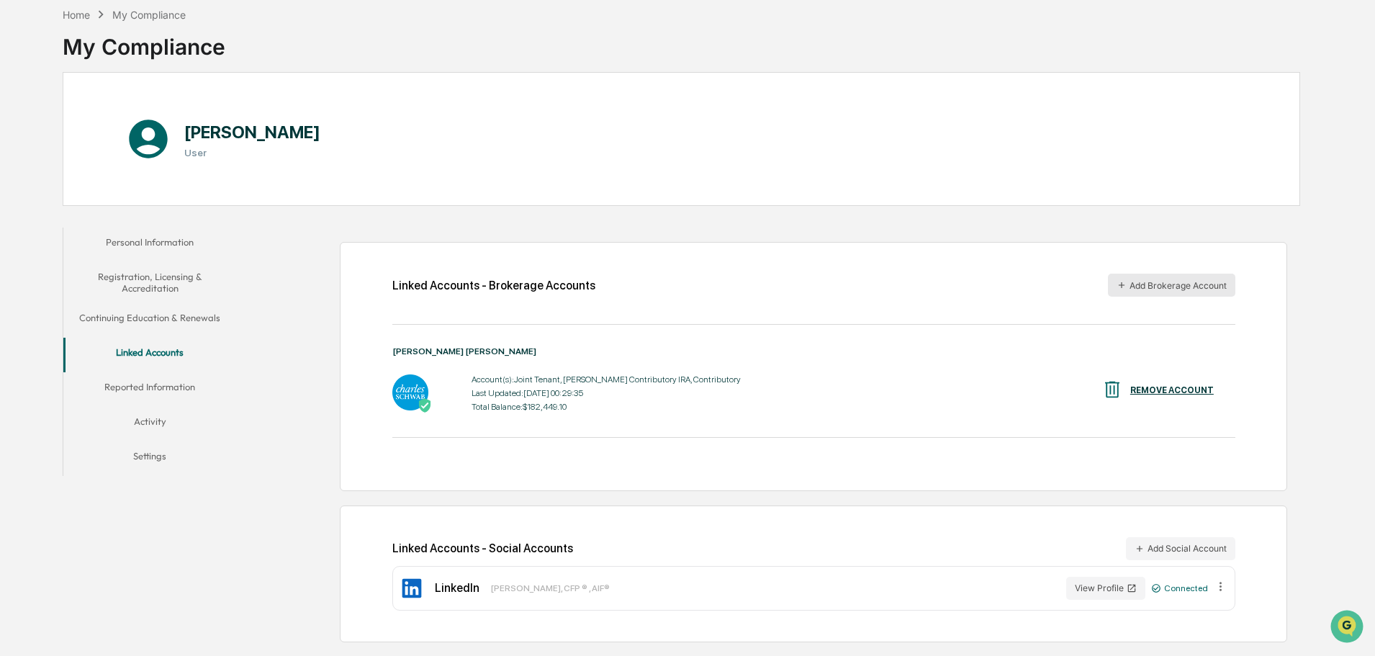
click at [1190, 289] on button "Add Brokerage Account" at bounding box center [1171, 285] width 127 height 23
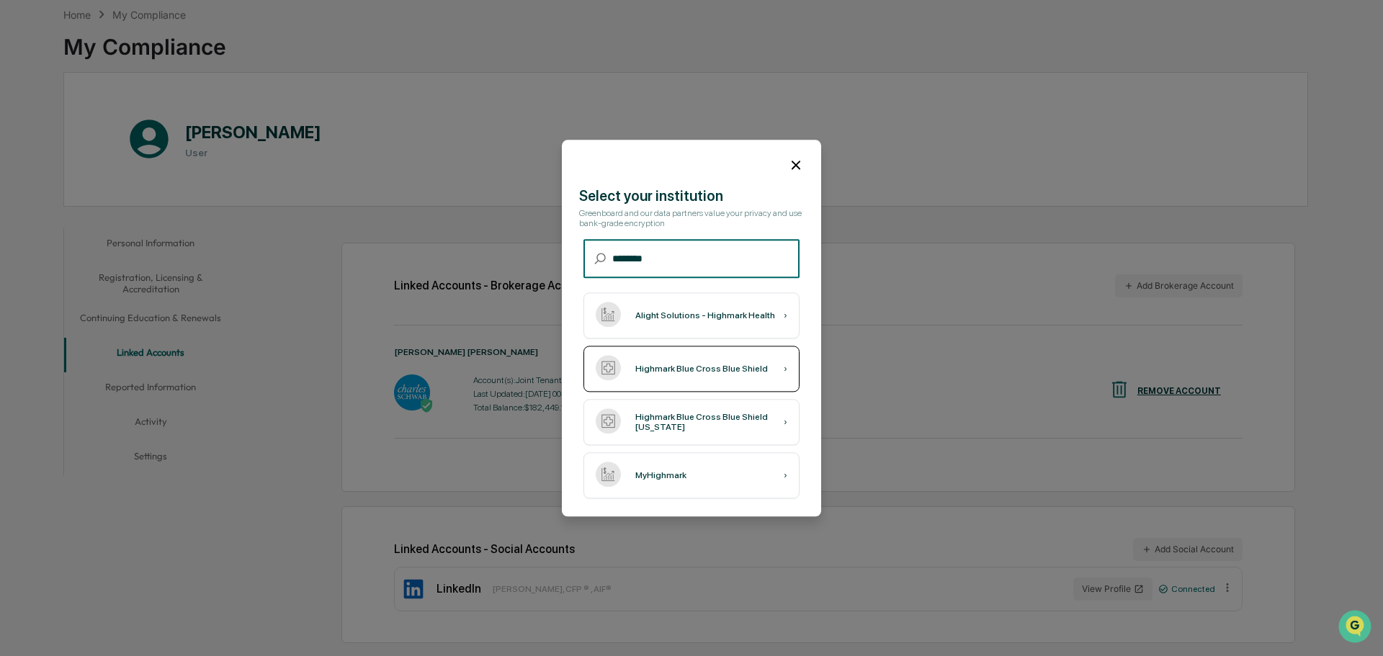
type input "********"
click at [642, 372] on div "Highmark Blue Cross Blue Shield" at bounding box center [701, 369] width 133 height 10
